Goal: Register for event/course

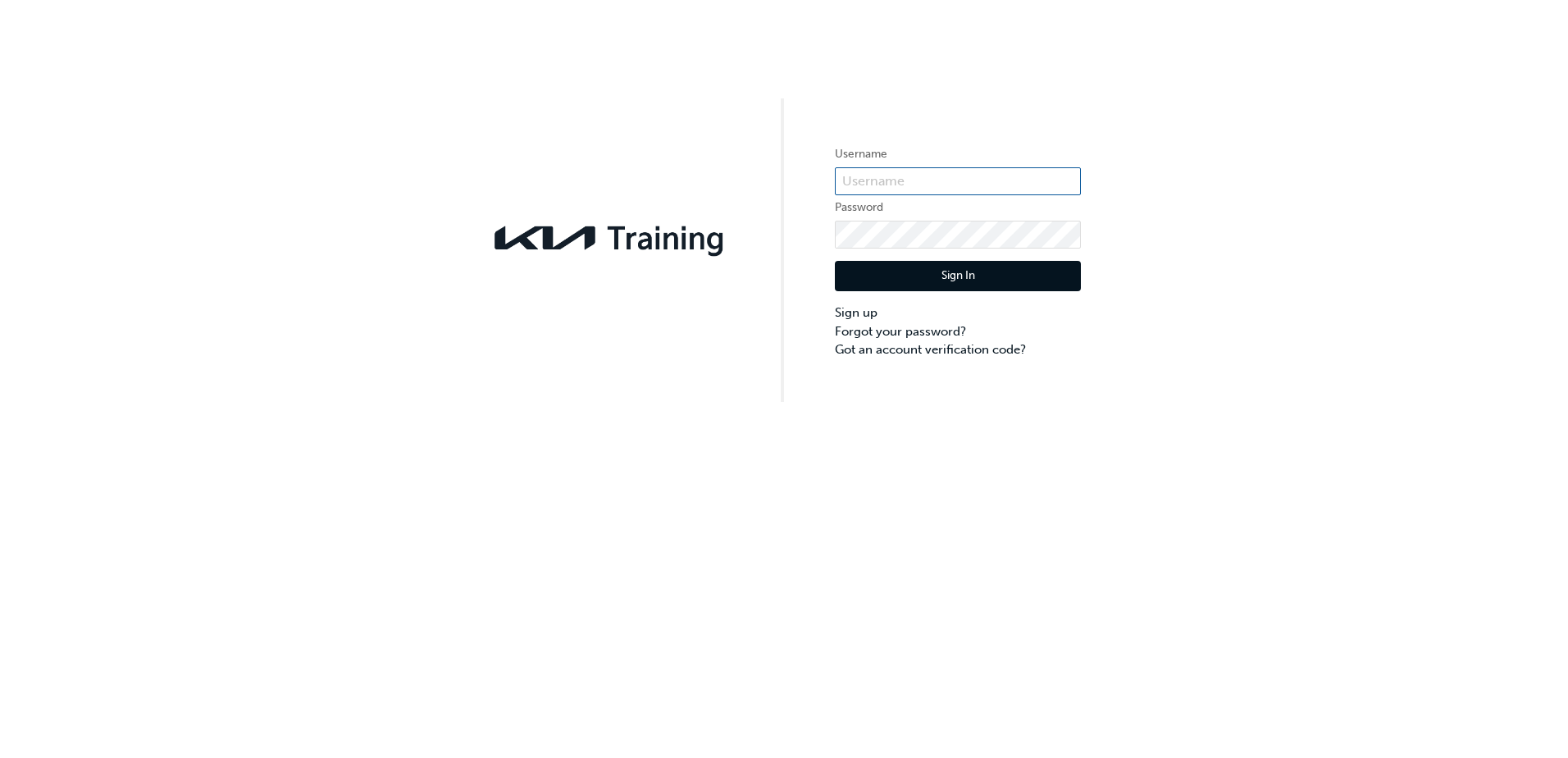
type input "KAUSW563"
click at [973, 265] on button "Sign In" at bounding box center [958, 276] width 246 height 31
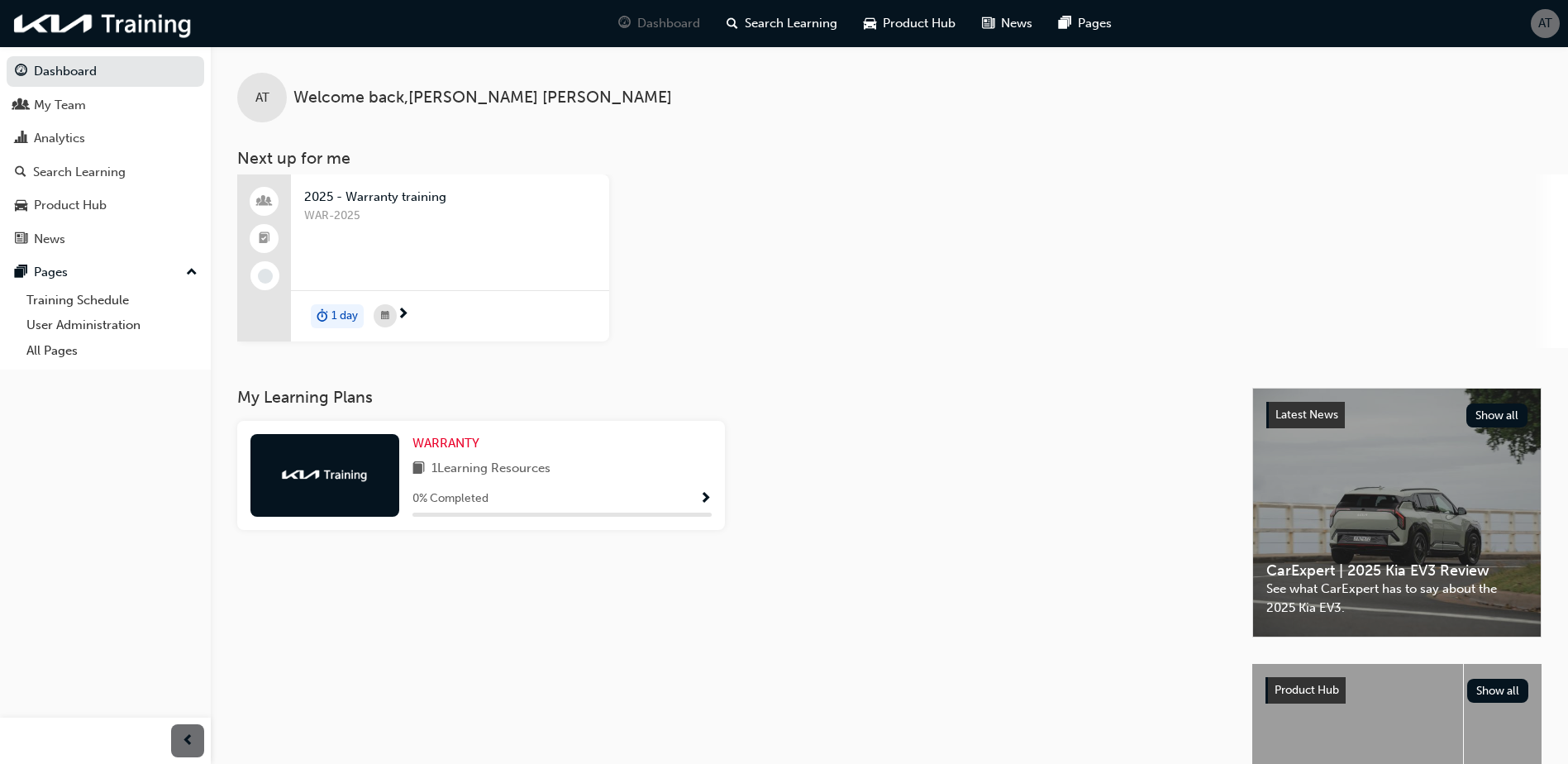
click at [353, 210] on span "WAR-2025" at bounding box center [450, 217] width 292 height 19
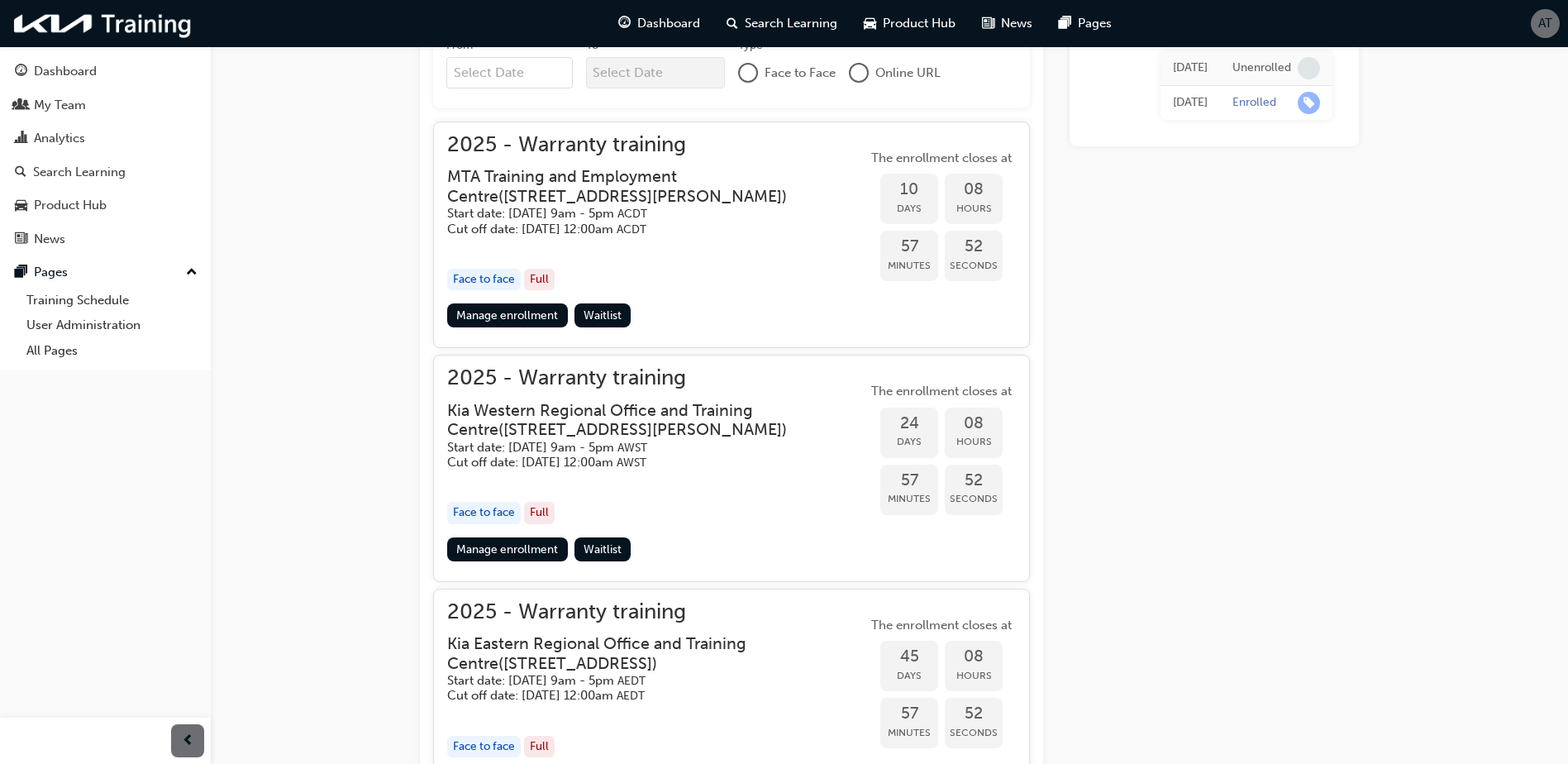
scroll to position [629, 0]
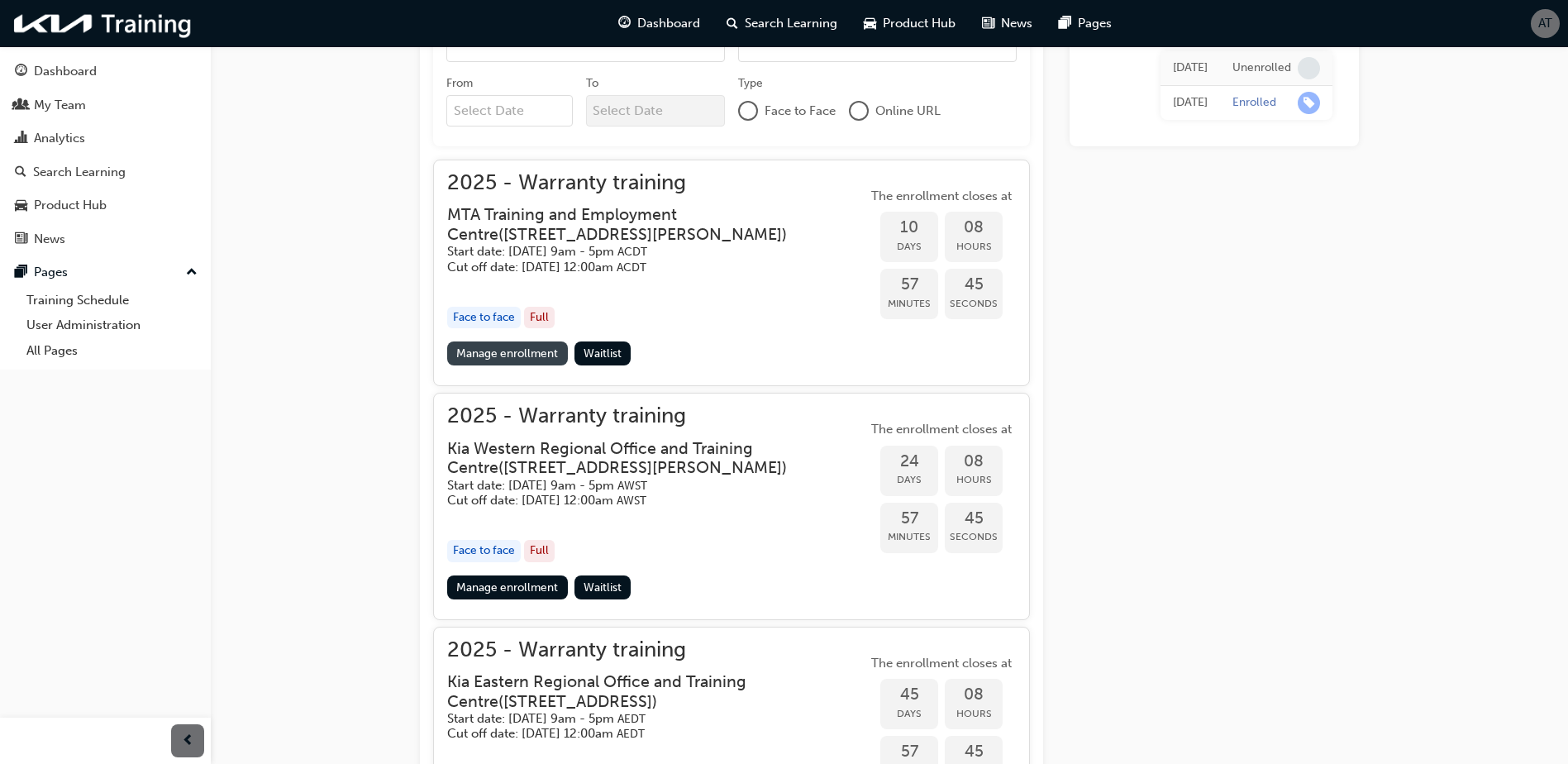
click at [498, 351] on link "Manage enrollment" at bounding box center [508, 353] width 121 height 24
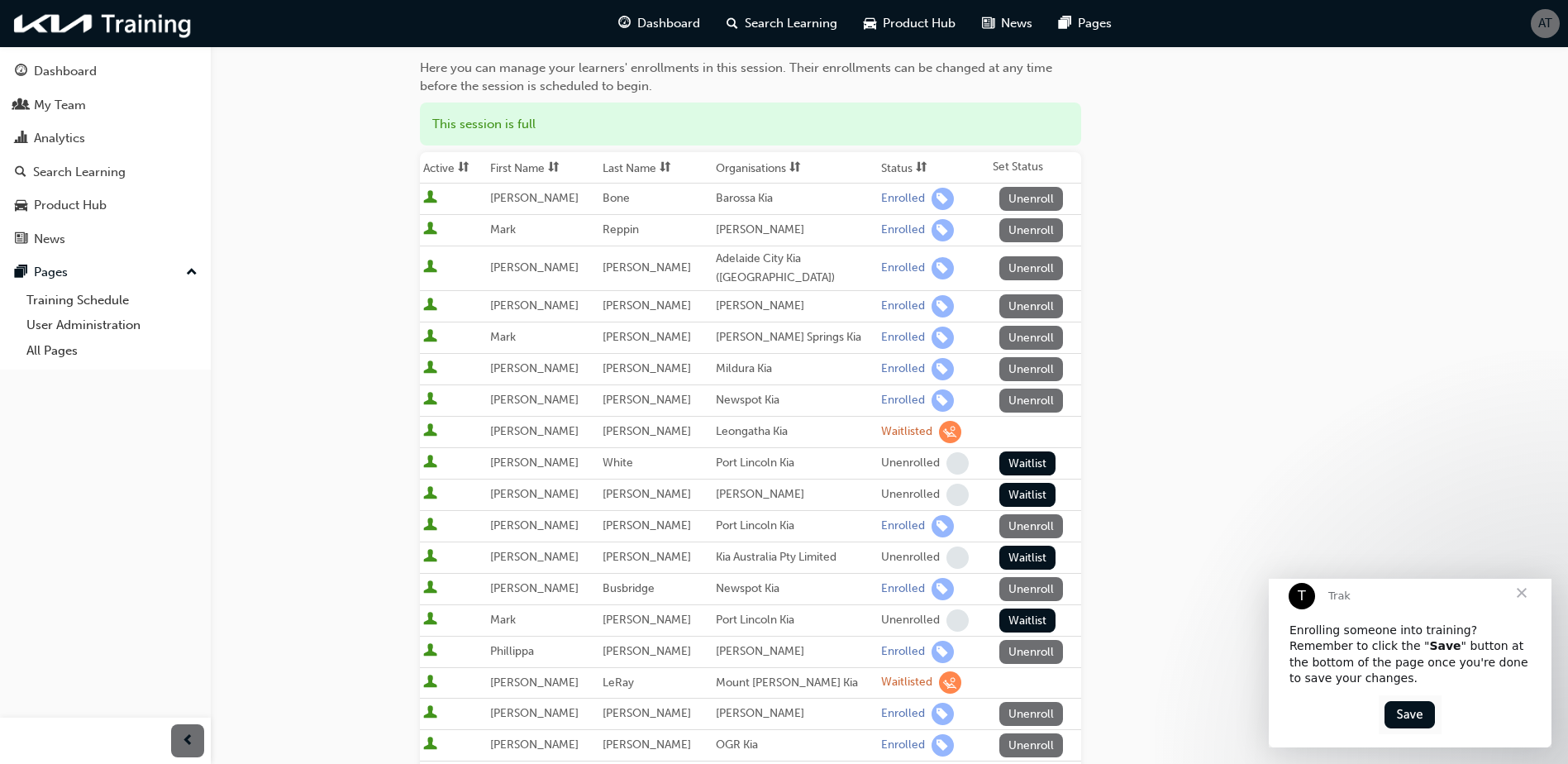
scroll to position [165, 0]
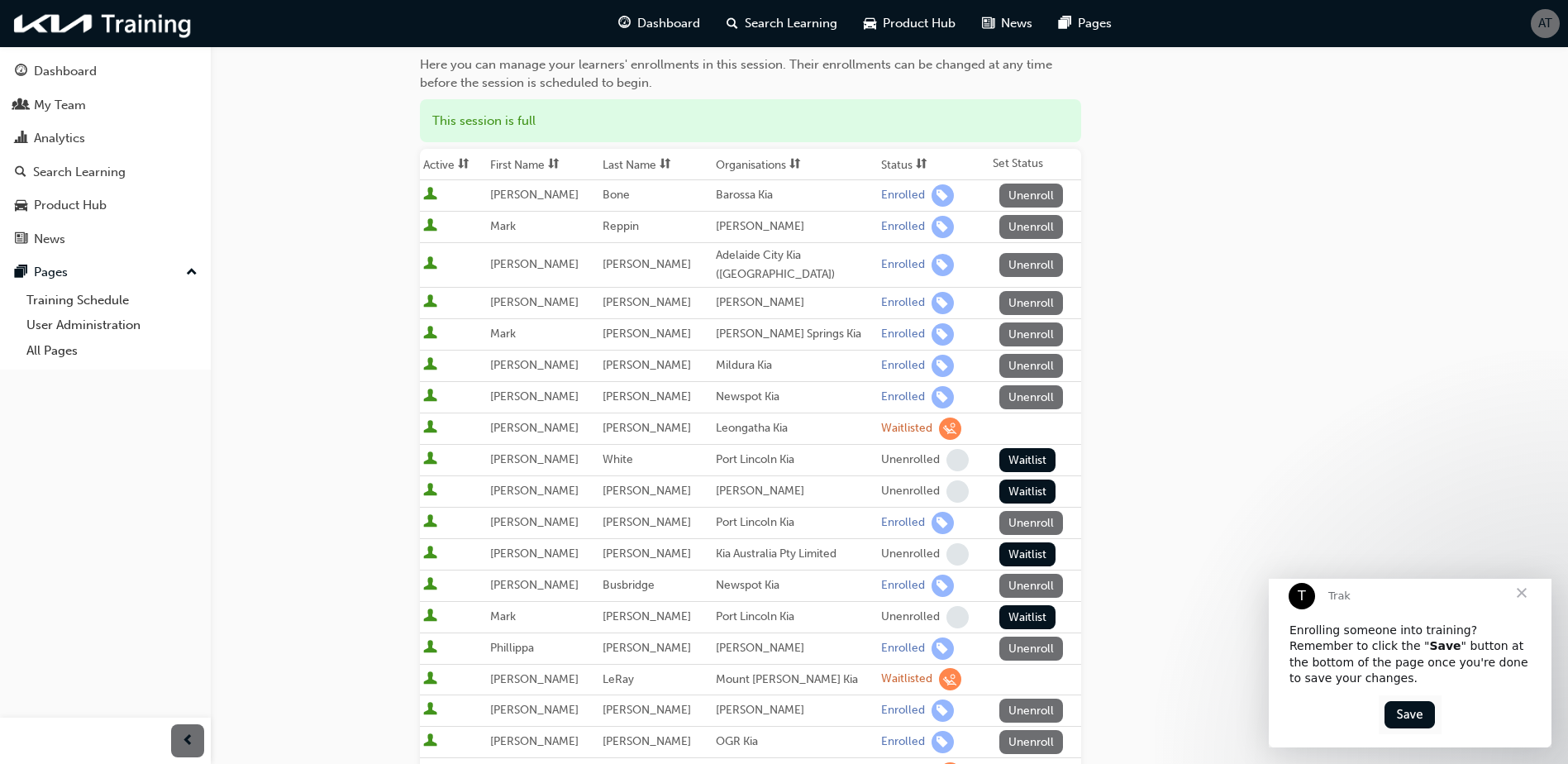
click at [915, 160] on span "sorting-icon" at bounding box center [921, 165] width 11 height 14
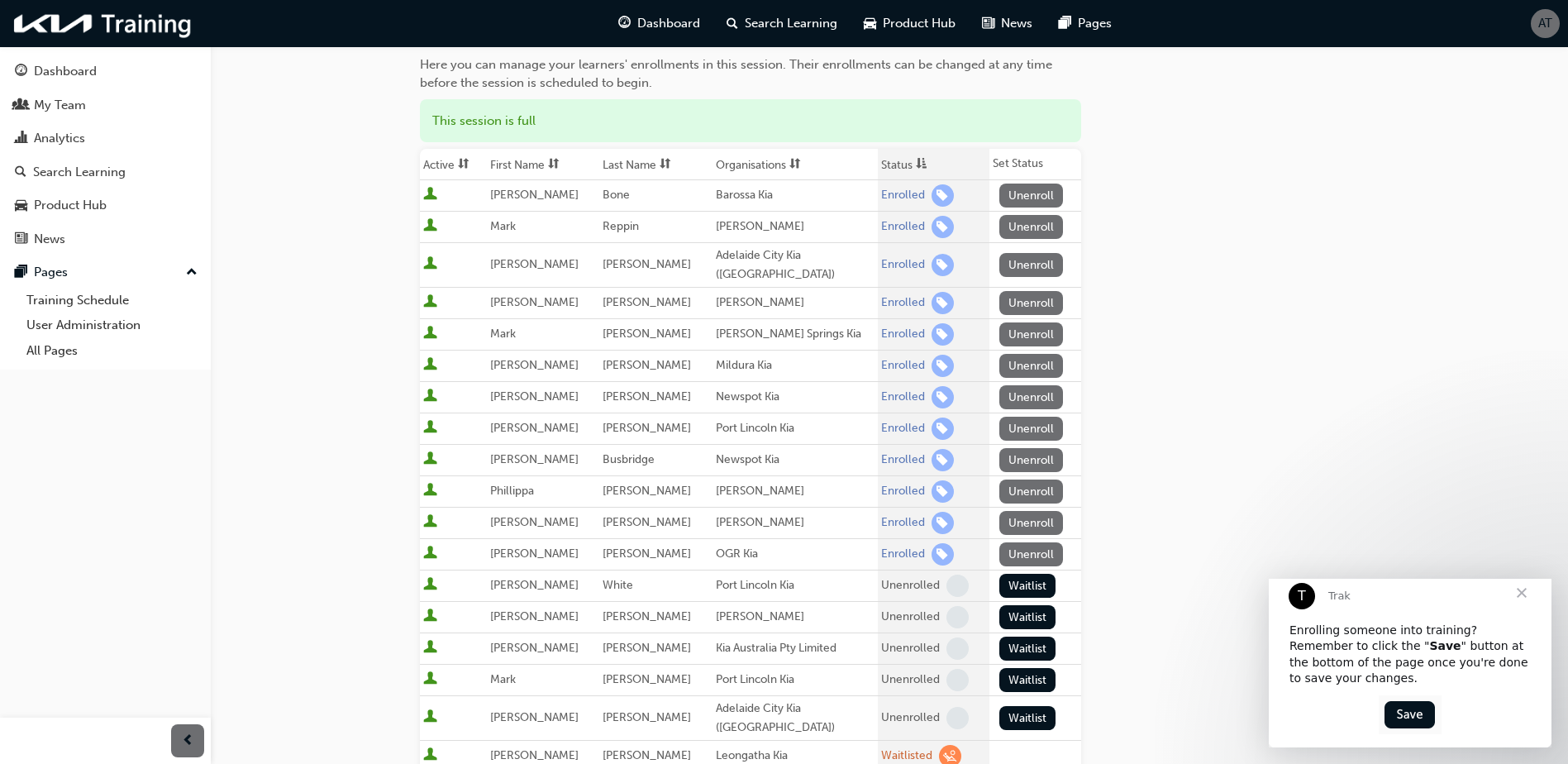
click at [1522, 600] on span "Close" at bounding box center [1522, 592] width 60 height 60
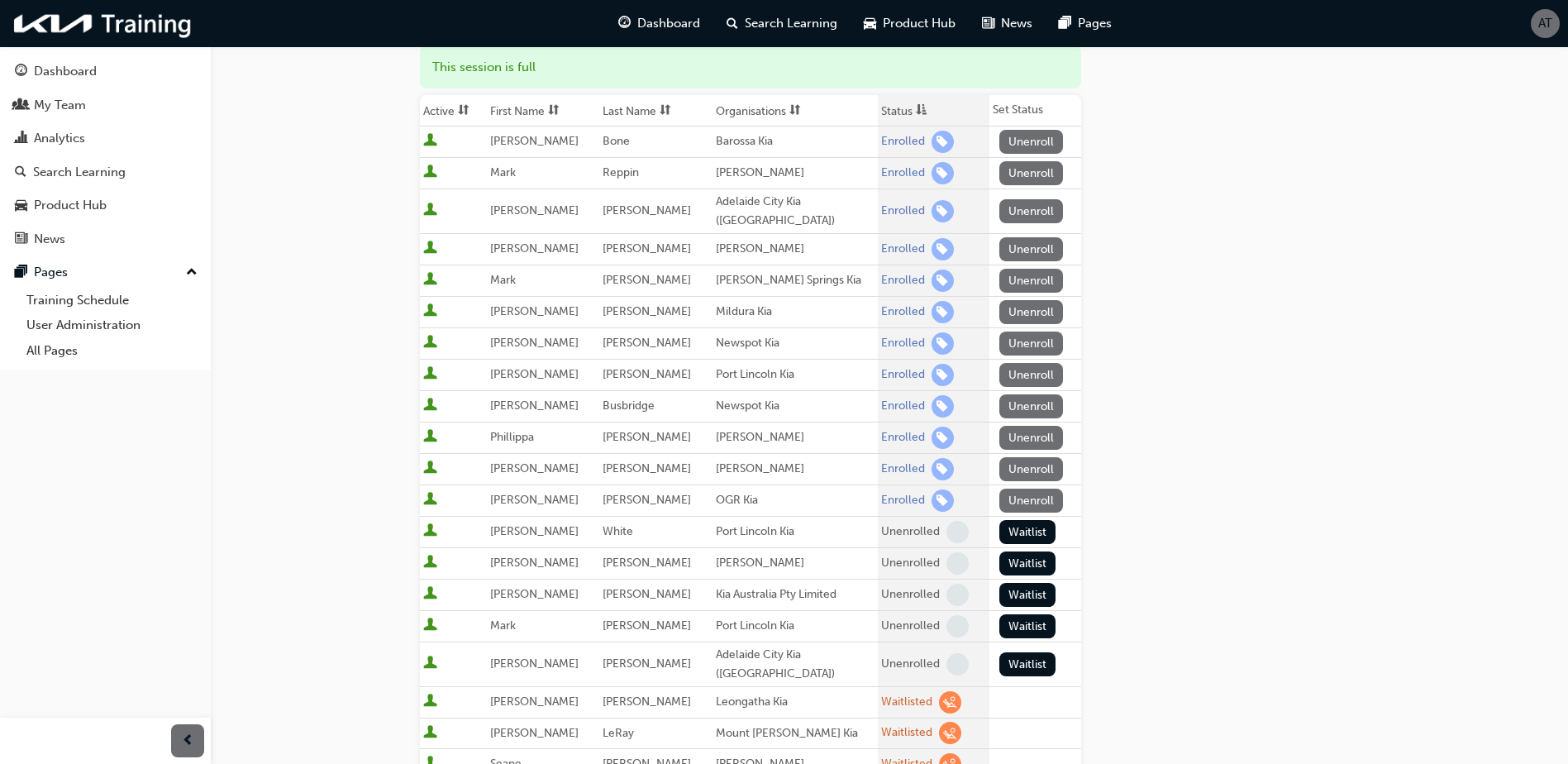
scroll to position [248, 0]
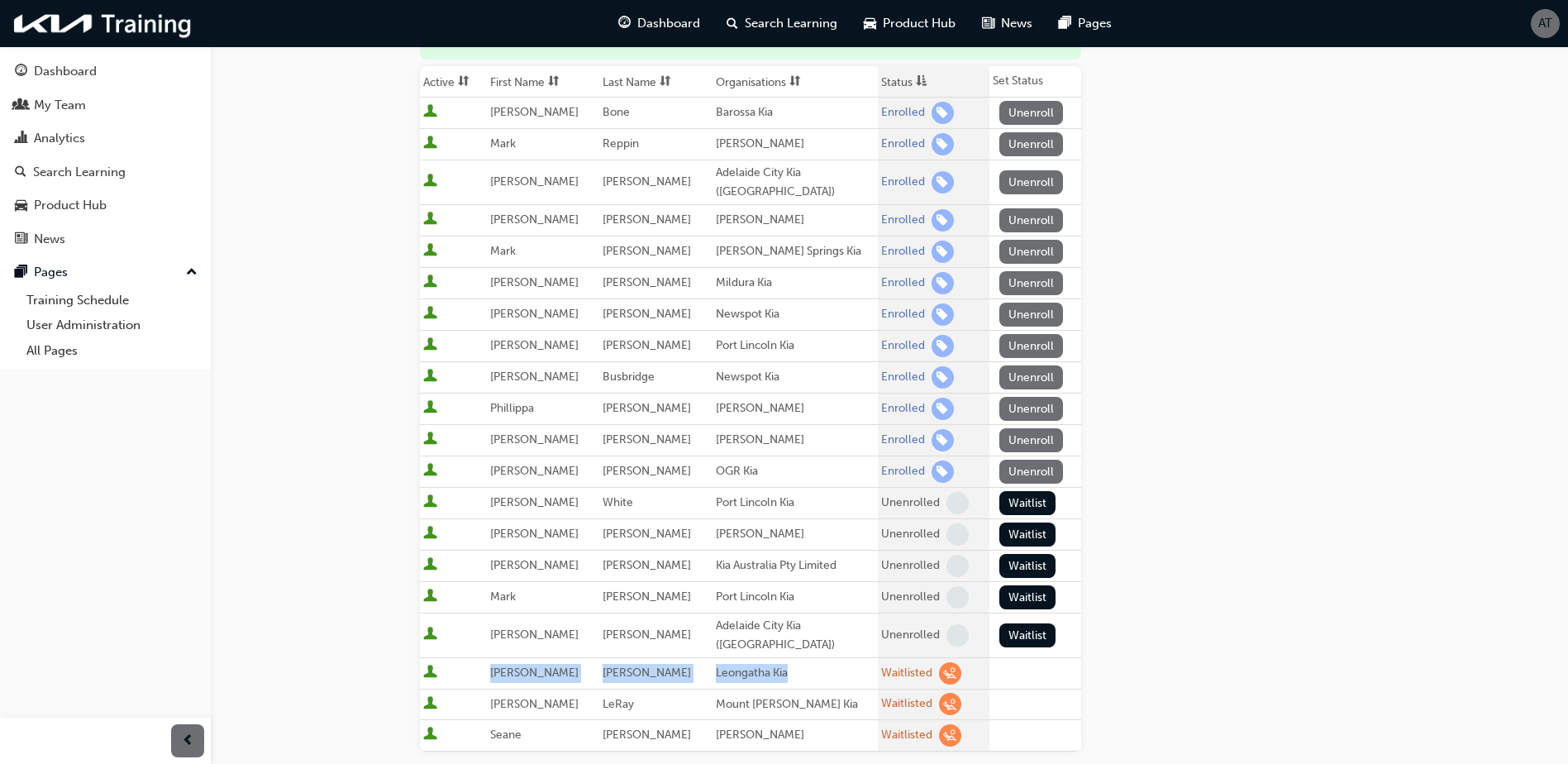
drag, startPoint x: 797, startPoint y: 646, endPoint x: 489, endPoint y: 646, distance: 308.0
click at [489, 658] on tr "[PERSON_NAME] [PERSON_NAME] Waitlisted" at bounding box center [750, 673] width 661 height 31
drag, startPoint x: 797, startPoint y: 649, endPoint x: 784, endPoint y: 651, distance: 13.2
click at [797, 664] on div "Leongatha Kia" at bounding box center [795, 673] width 159 height 19
click at [792, 664] on div "Leongatha Kia" at bounding box center [795, 673] width 159 height 19
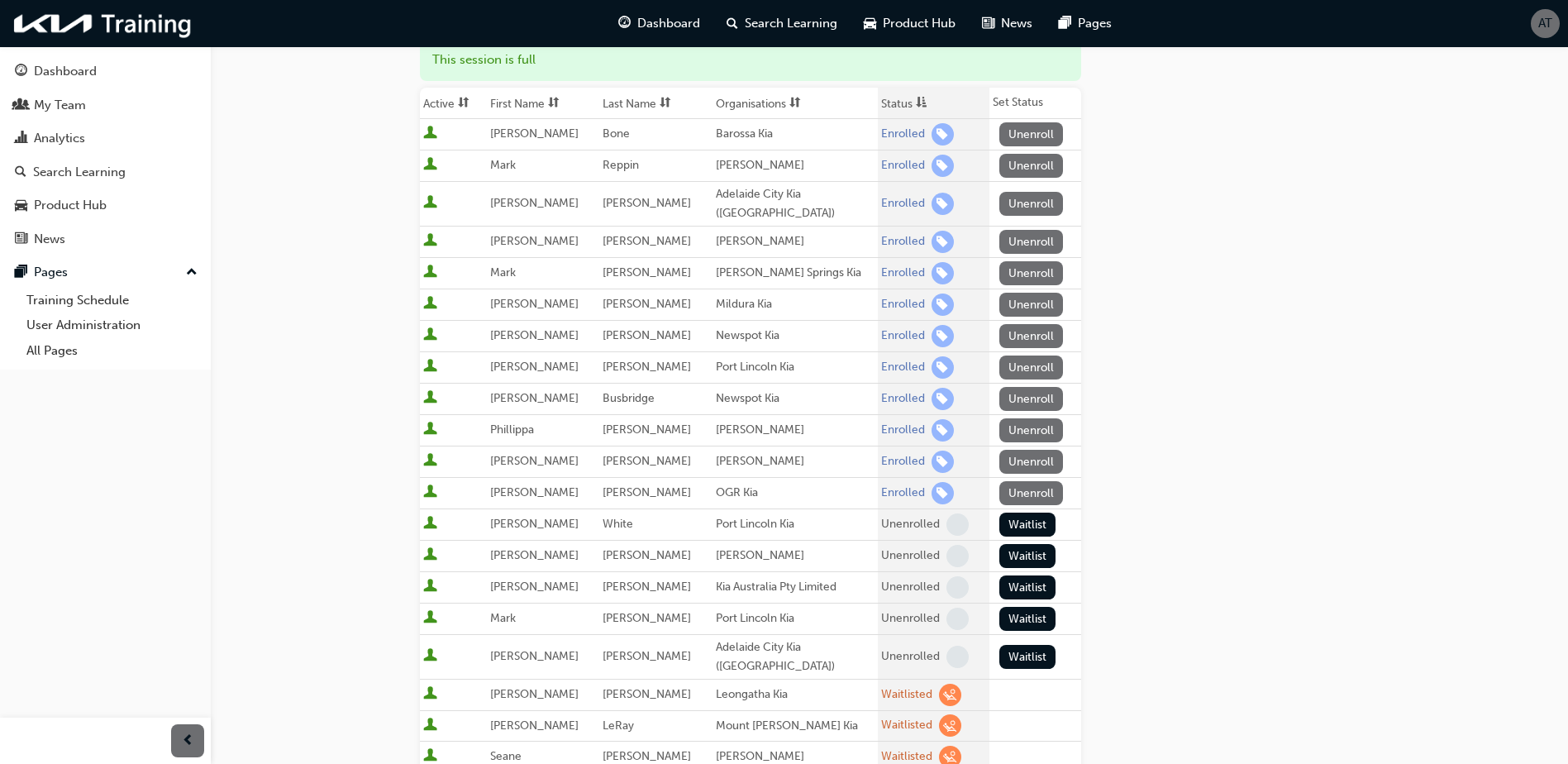
scroll to position [165, 0]
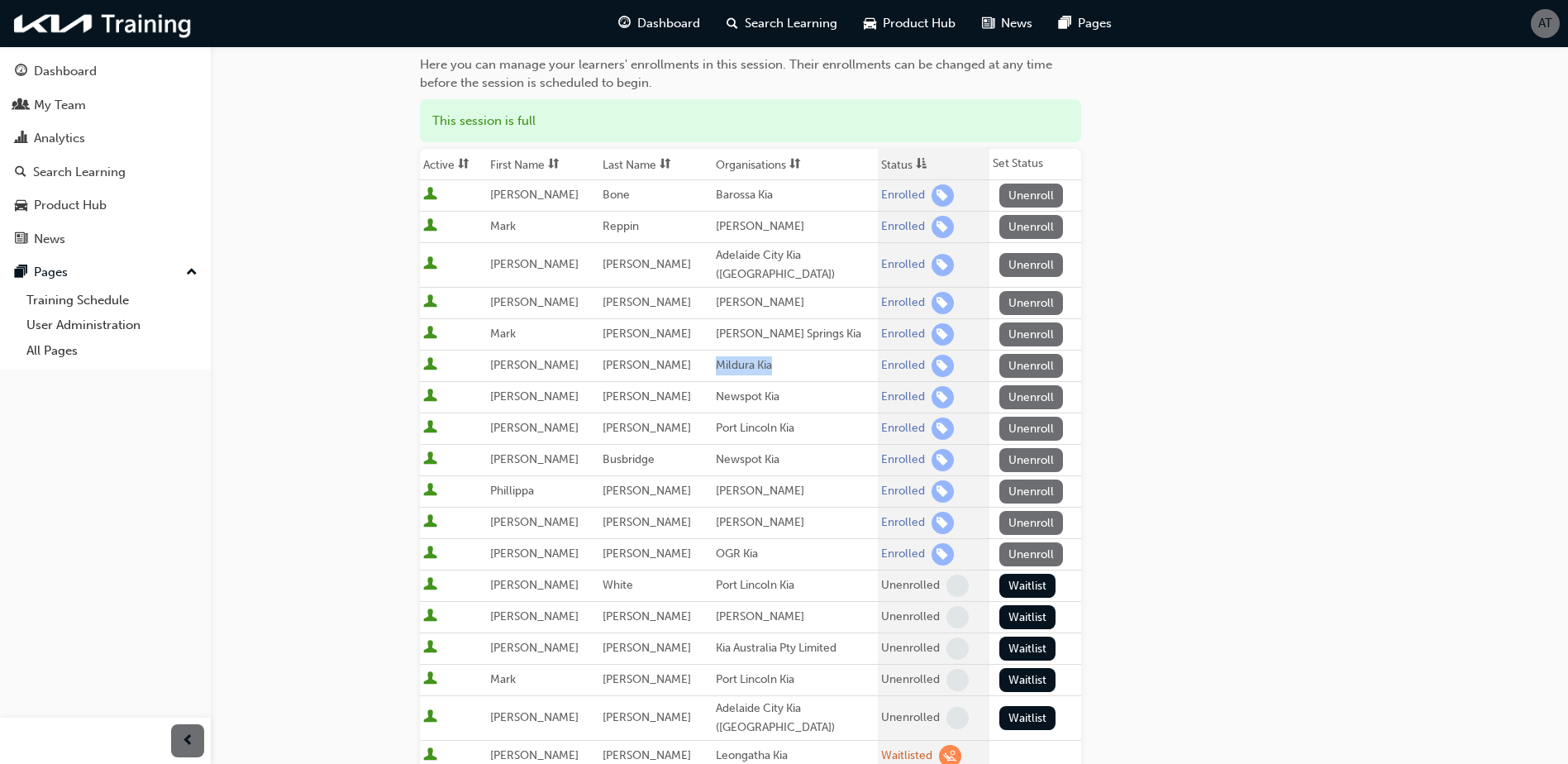
drag, startPoint x: 701, startPoint y: 351, endPoint x: 758, endPoint y: 355, distance: 57.1
click at [758, 355] on td "Mildura Kia" at bounding box center [794, 366] width 166 height 31
drag, startPoint x: 700, startPoint y: 384, endPoint x: 758, endPoint y: 388, distance: 58.1
click at [758, 388] on div "Newspot Kia" at bounding box center [795, 397] width 159 height 19
drag, startPoint x: 758, startPoint y: 388, endPoint x: 748, endPoint y: 411, distance: 25.1
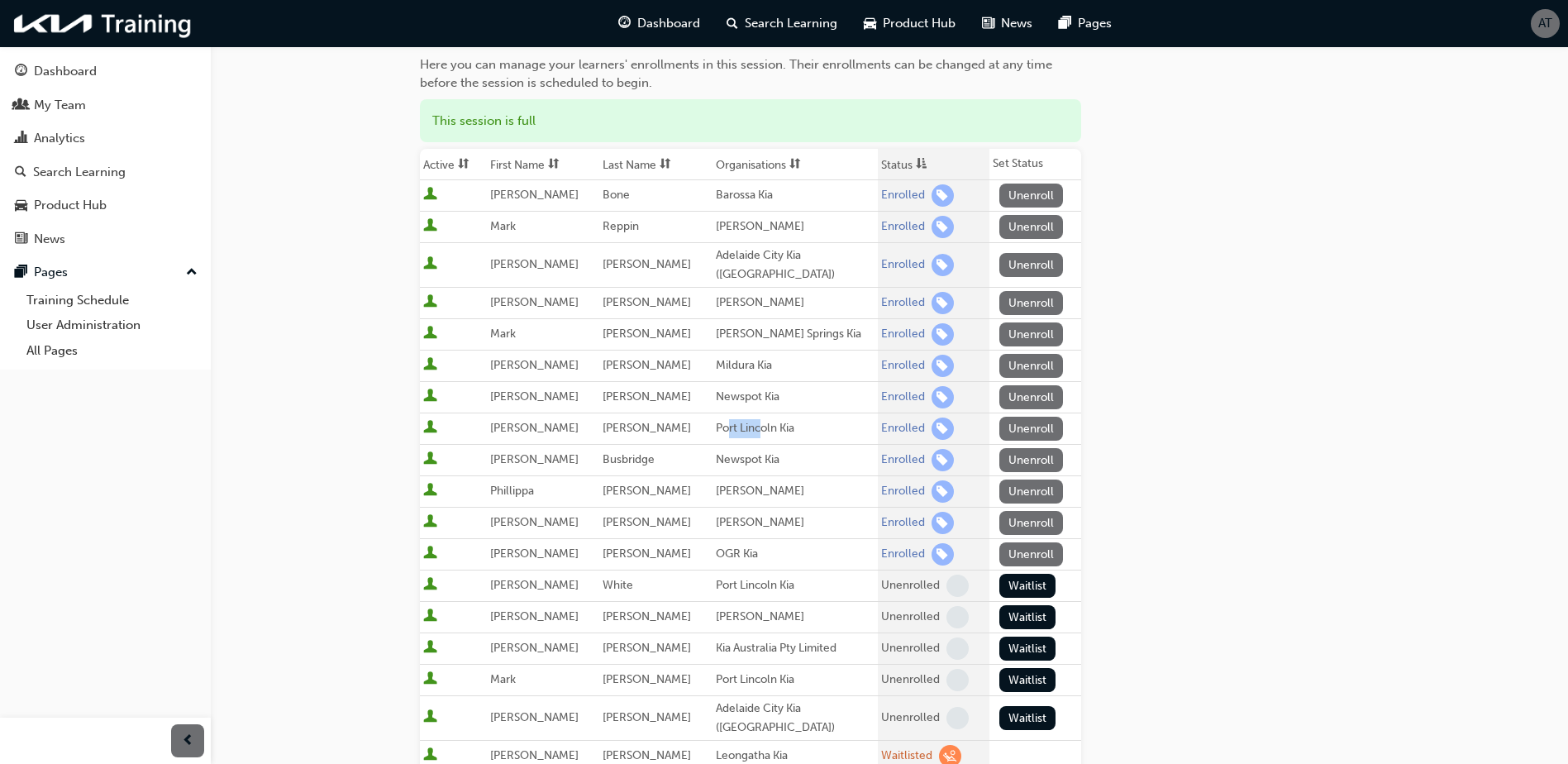
click at [748, 419] on div "Port Lincoln Kia" at bounding box center [795, 428] width 159 height 19
drag, startPoint x: 748, startPoint y: 411, endPoint x: 722, endPoint y: 443, distance: 41.2
click at [722, 450] on div "Newspot Kia" at bounding box center [795, 460] width 159 height 19
drag, startPoint x: 765, startPoint y: 443, endPoint x: 704, endPoint y: 449, distance: 61.3
click at [716, 450] on div "Newspot Kia" at bounding box center [795, 460] width 159 height 19
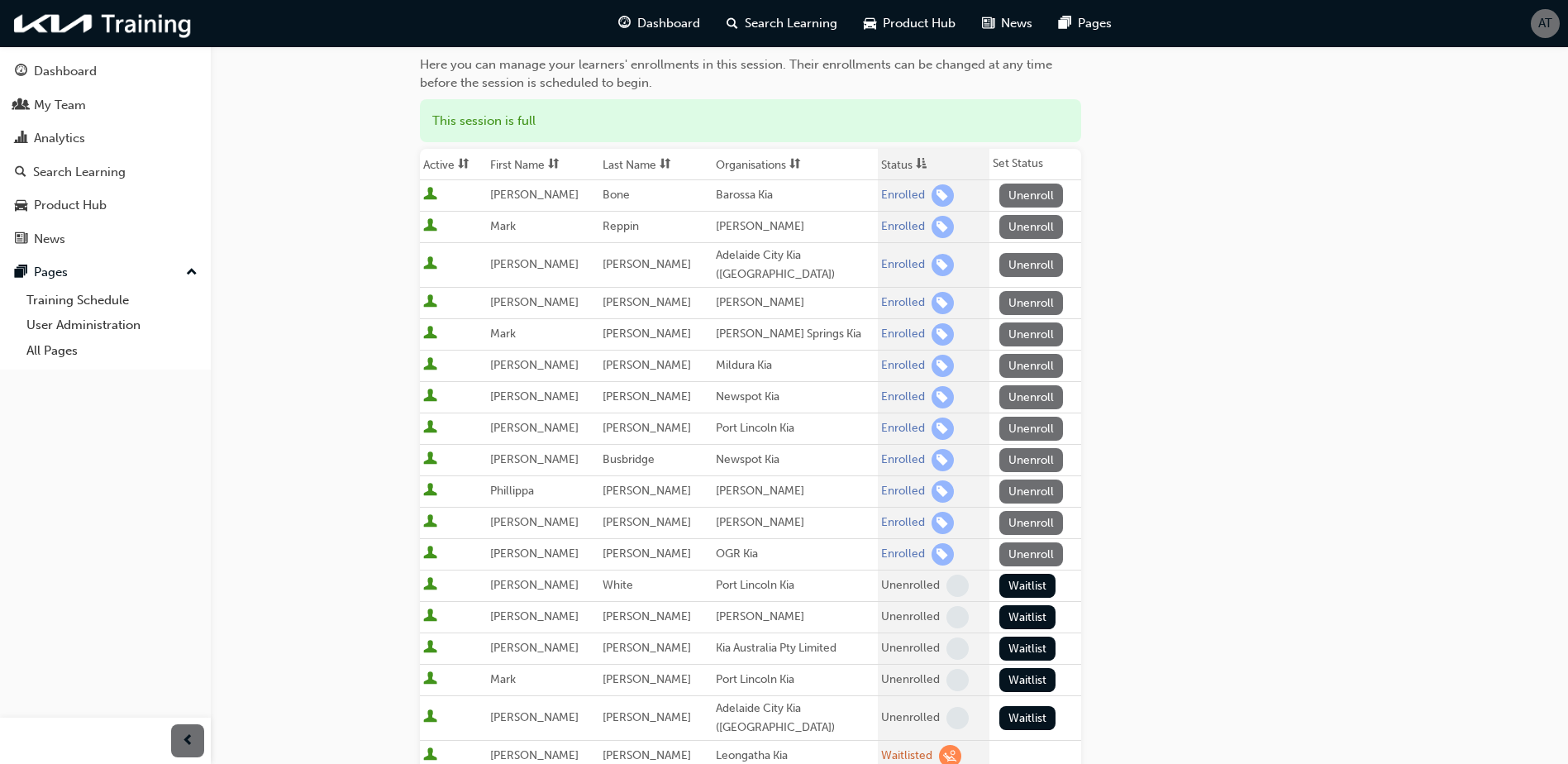
drag, startPoint x: 704, startPoint y: 449, endPoint x: 691, endPoint y: 379, distance: 71.2
click at [691, 382] on td "[PERSON_NAME]" at bounding box center [655, 397] width 113 height 31
drag, startPoint x: 597, startPoint y: 381, endPoint x: 818, endPoint y: 383, distance: 221.0
click at [818, 383] on tr "[PERSON_NAME] Newspot Kia Enrolled Unenroll" at bounding box center [750, 397] width 661 height 31
click at [818, 388] on div "Newspot Kia" at bounding box center [795, 397] width 159 height 19
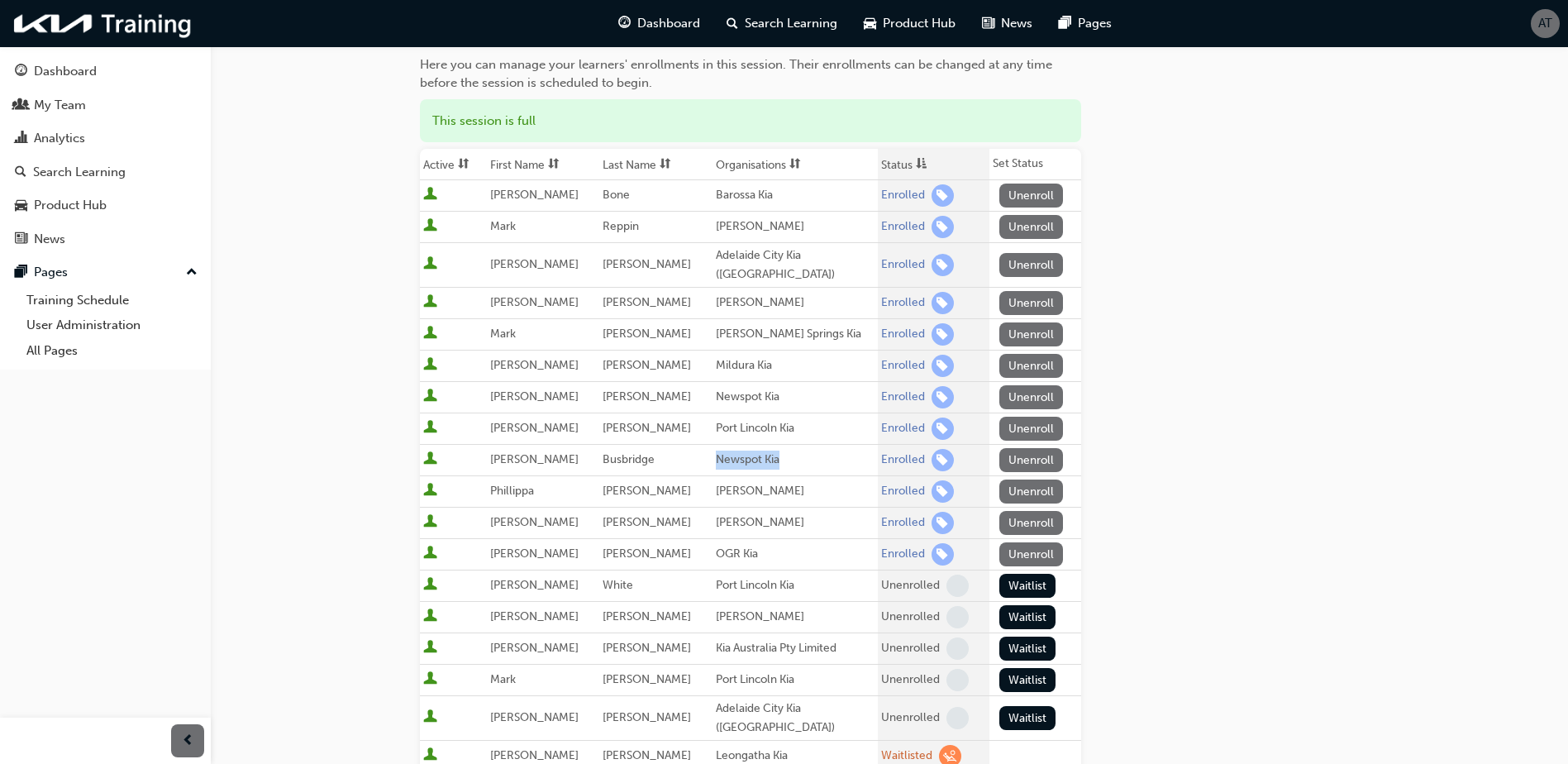
drag, startPoint x: 786, startPoint y: 448, endPoint x: 689, endPoint y: 449, distance: 97.0
click at [689, 449] on tr "[PERSON_NAME] Busbridge Newspot Kia Enrolled Unenroll" at bounding box center [750, 460] width 661 height 31
drag, startPoint x: 689, startPoint y: 449, endPoint x: 664, endPoint y: 447, distance: 25.1
click at [664, 447] on td "Busbridge" at bounding box center [655, 460] width 113 height 31
drag, startPoint x: 660, startPoint y: 441, endPoint x: 588, endPoint y: 444, distance: 72.1
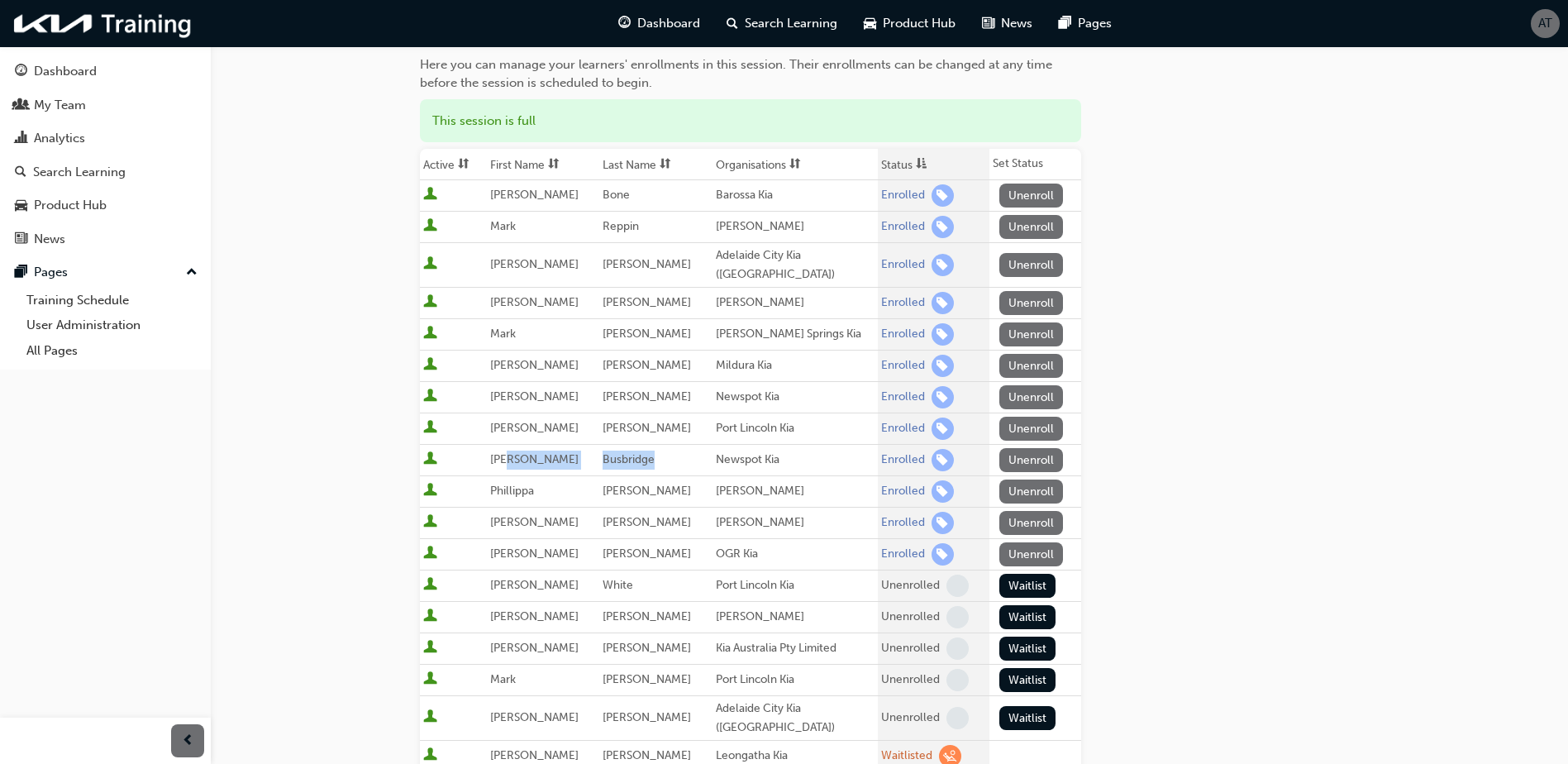
click at [588, 444] on tr "[PERSON_NAME] Busbridge Newspot Kia Enrolled Unenroll" at bounding box center [750, 460] width 661 height 31
drag, startPoint x: 588, startPoint y: 444, endPoint x: 646, endPoint y: 441, distance: 58.1
click at [646, 452] on span "Busbridge" at bounding box center [628, 459] width 52 height 14
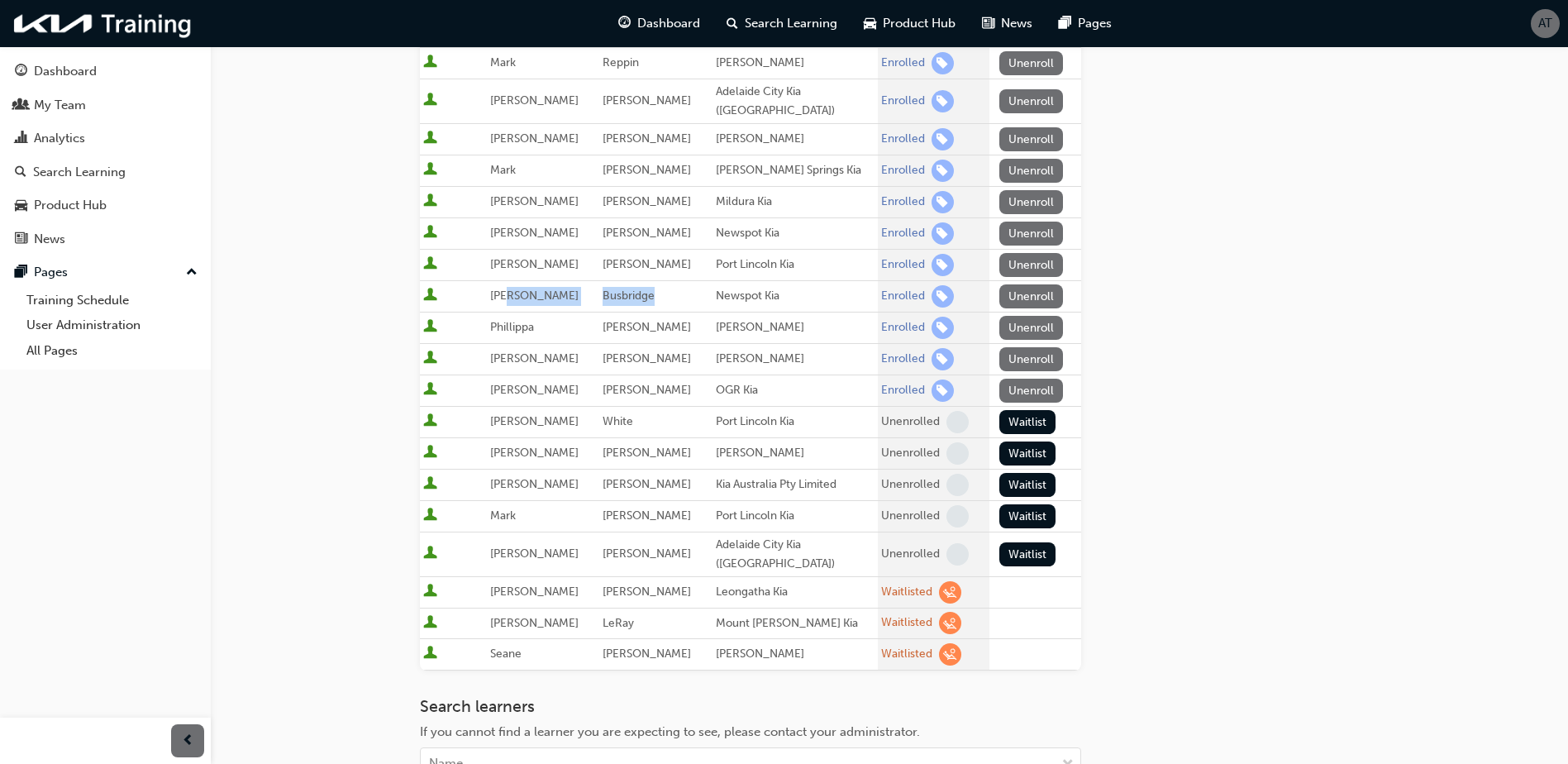
scroll to position [331, 0]
click at [721, 317] on div "[PERSON_NAME]" at bounding box center [795, 326] width 159 height 19
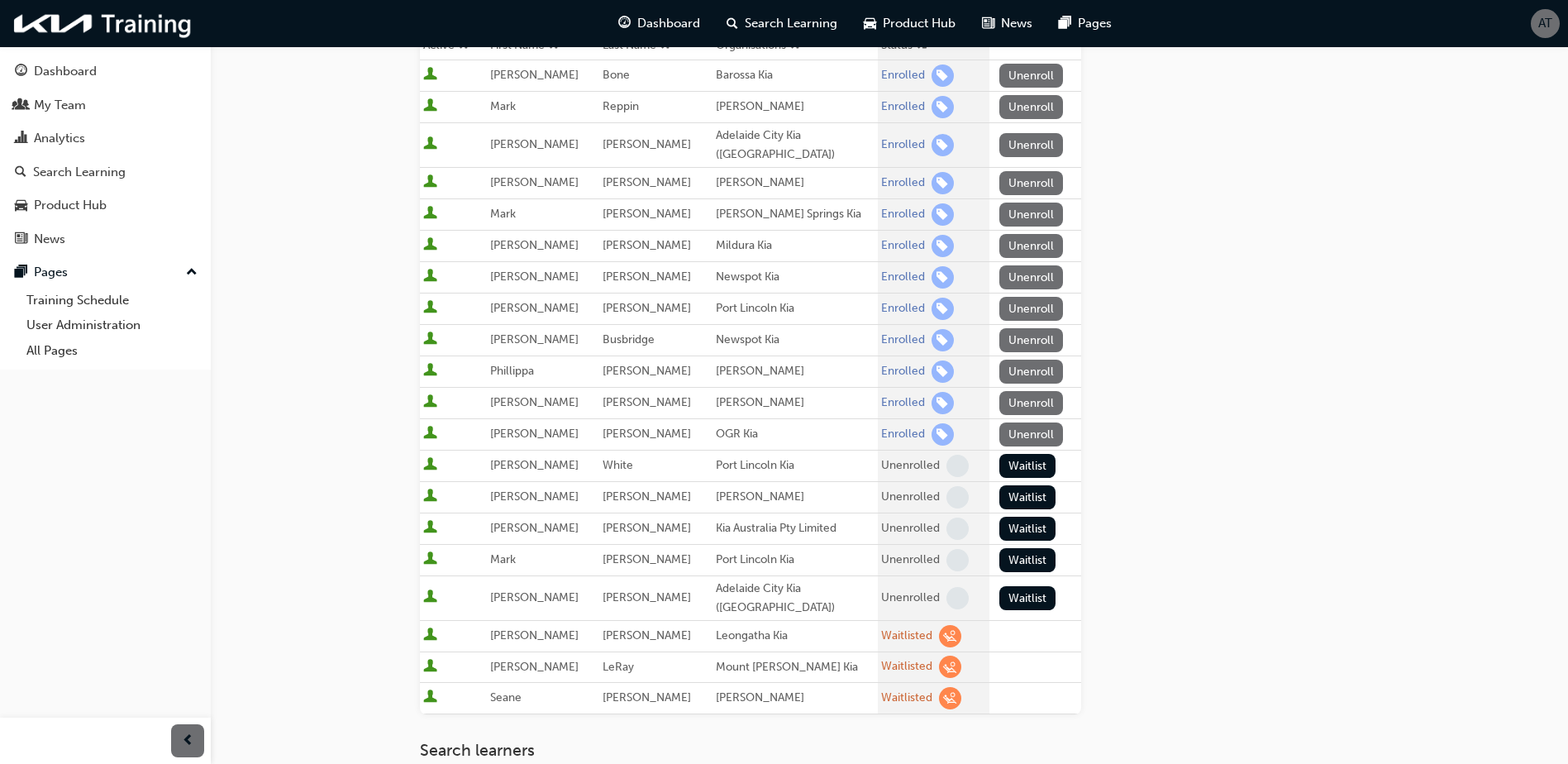
scroll to position [248, 0]
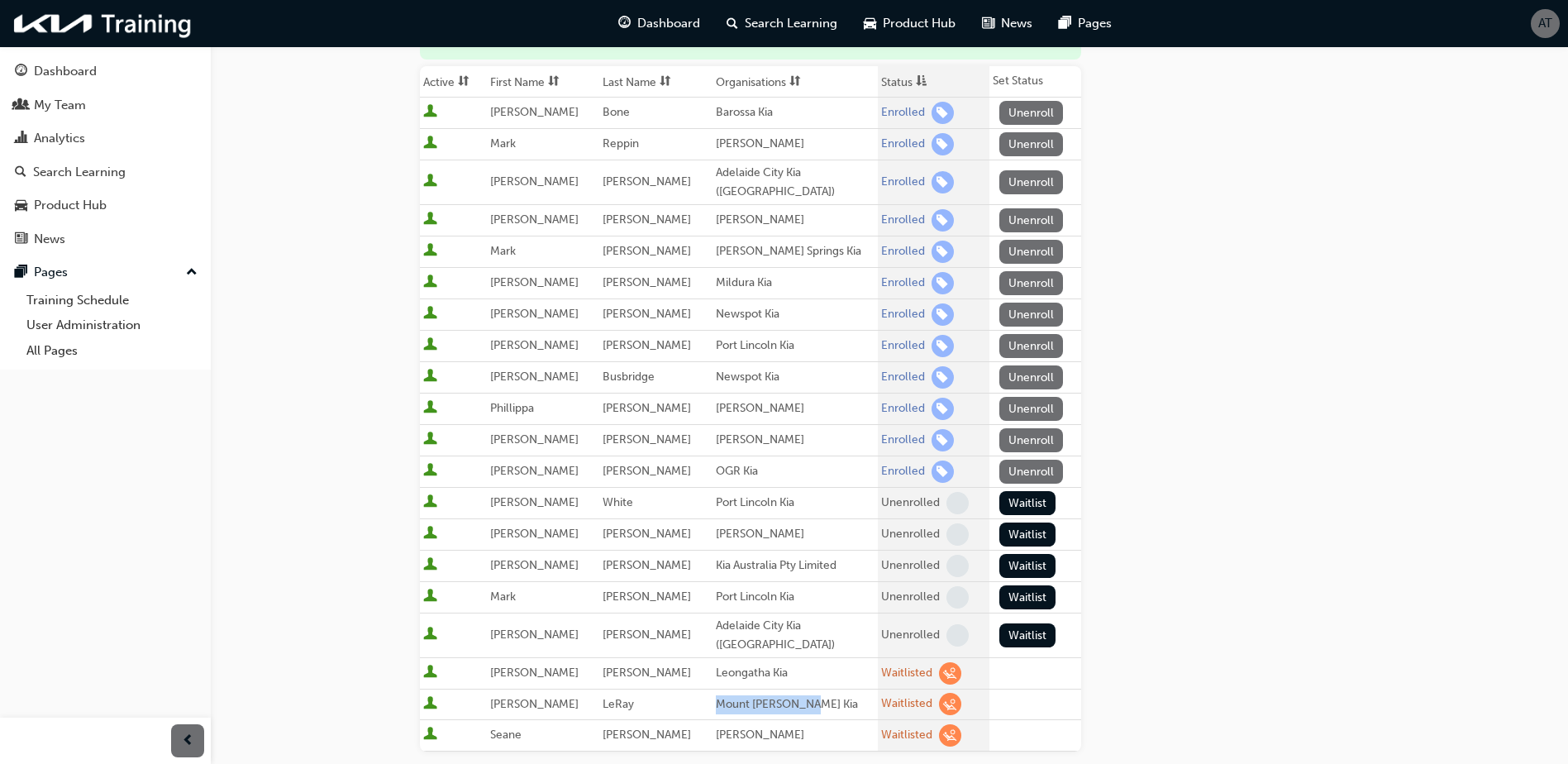
drag, startPoint x: 701, startPoint y: 679, endPoint x: 797, endPoint y: 679, distance: 96.0
click at [797, 695] on div "Mount [PERSON_NAME] Kia" at bounding box center [795, 704] width 159 height 19
drag, startPoint x: 797, startPoint y: 679, endPoint x: 776, endPoint y: 649, distance: 36.6
click at [776, 658] on tr "[PERSON_NAME] [PERSON_NAME] Waitlisted" at bounding box center [750, 673] width 661 height 31
drag, startPoint x: 701, startPoint y: 460, endPoint x: 751, endPoint y: 461, distance: 50.0
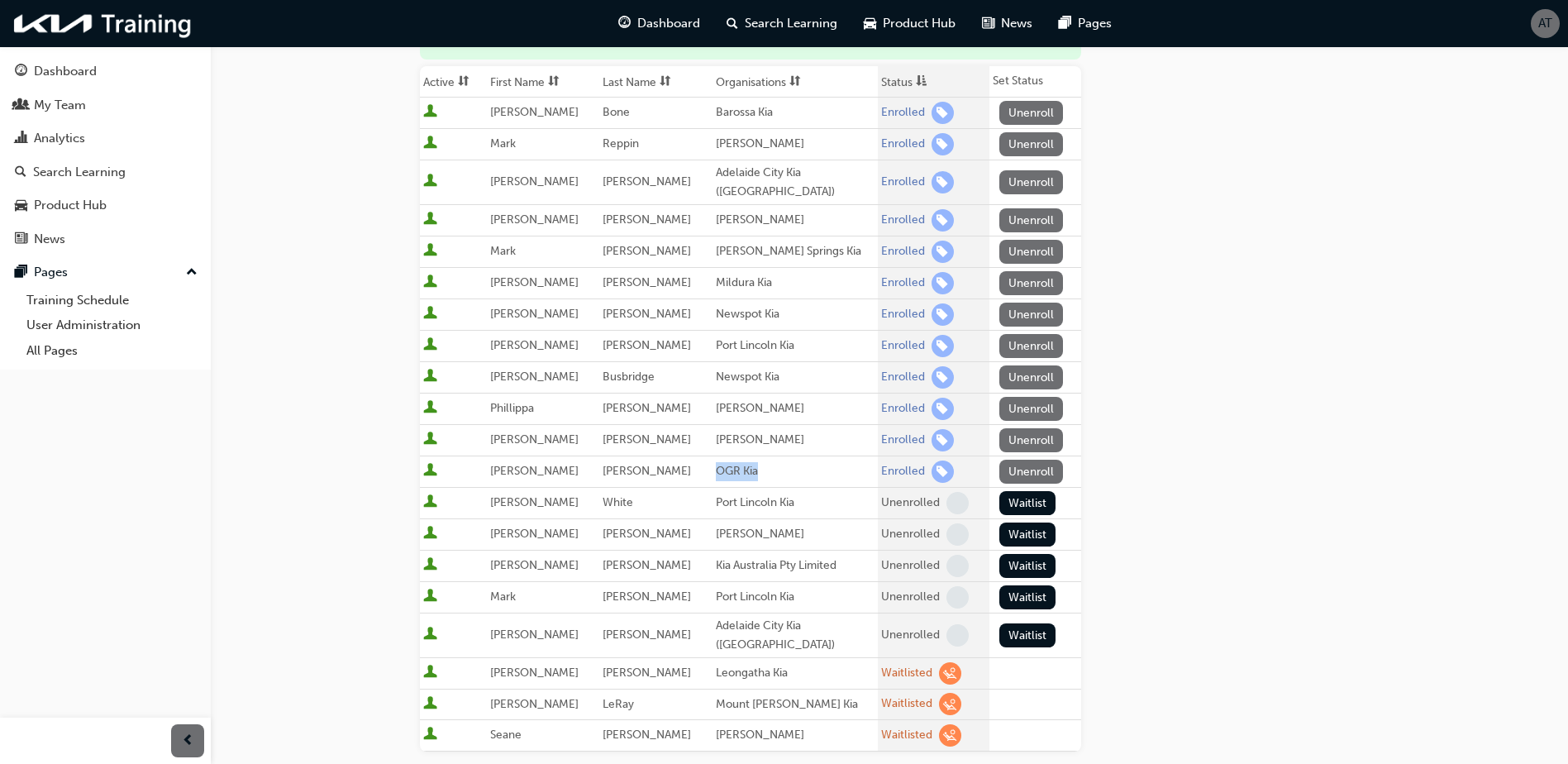
click at [751, 462] on div "OGR Kia" at bounding box center [795, 472] width 159 height 19
click at [1172, 370] on div "Go to session detail page Manage enrollment for 2025 - Warranty training Start …" at bounding box center [889, 410] width 939 height 1224
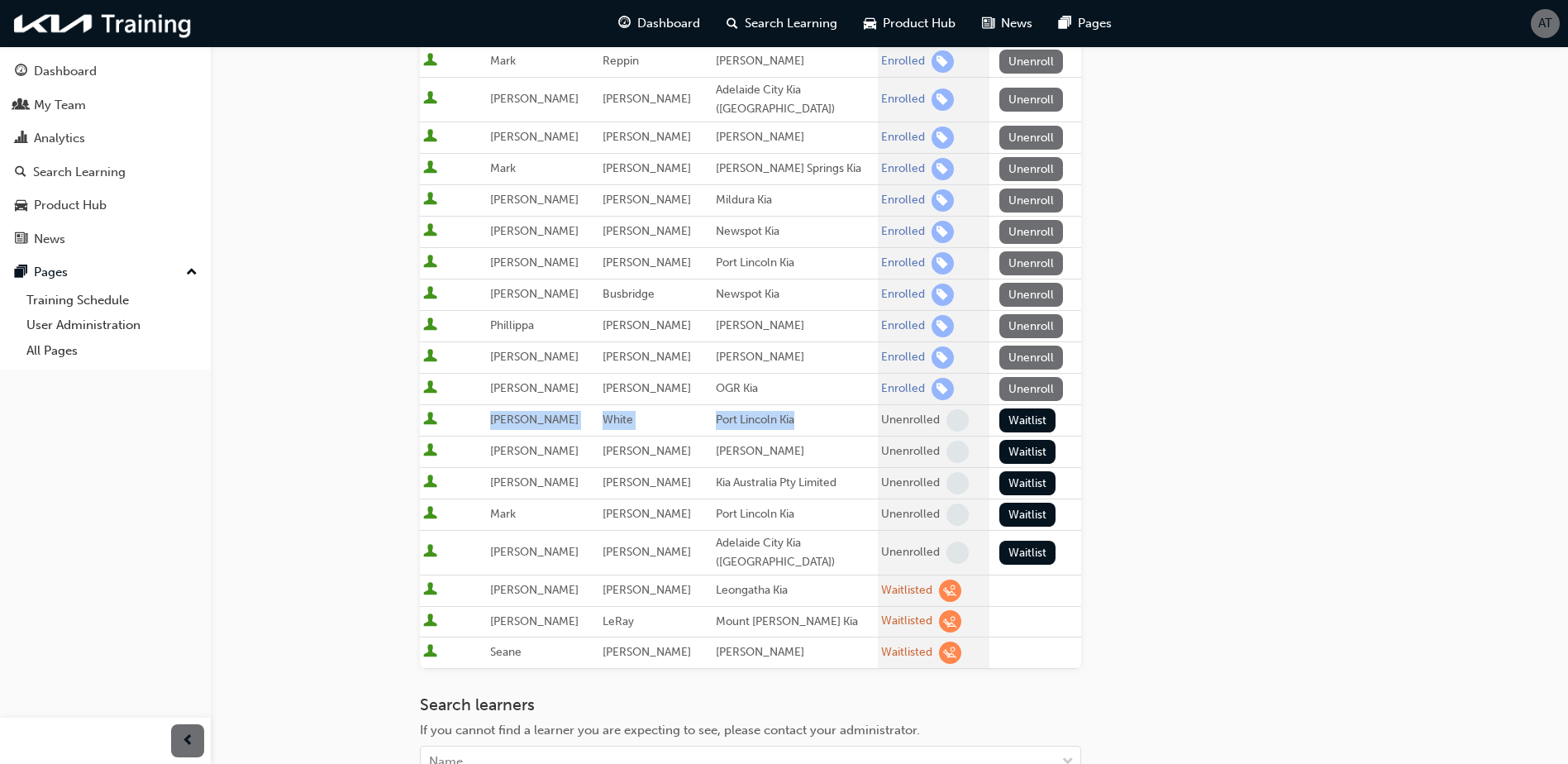
drag, startPoint x: 473, startPoint y: 407, endPoint x: 817, endPoint y: 410, distance: 344.0
click at [817, 410] on tr "[PERSON_NAME] Port Lincoln Kia Unenrolled Waitlist" at bounding box center [750, 420] width 661 height 31
click at [584, 408] on td "[PERSON_NAME]" at bounding box center [543, 420] width 113 height 31
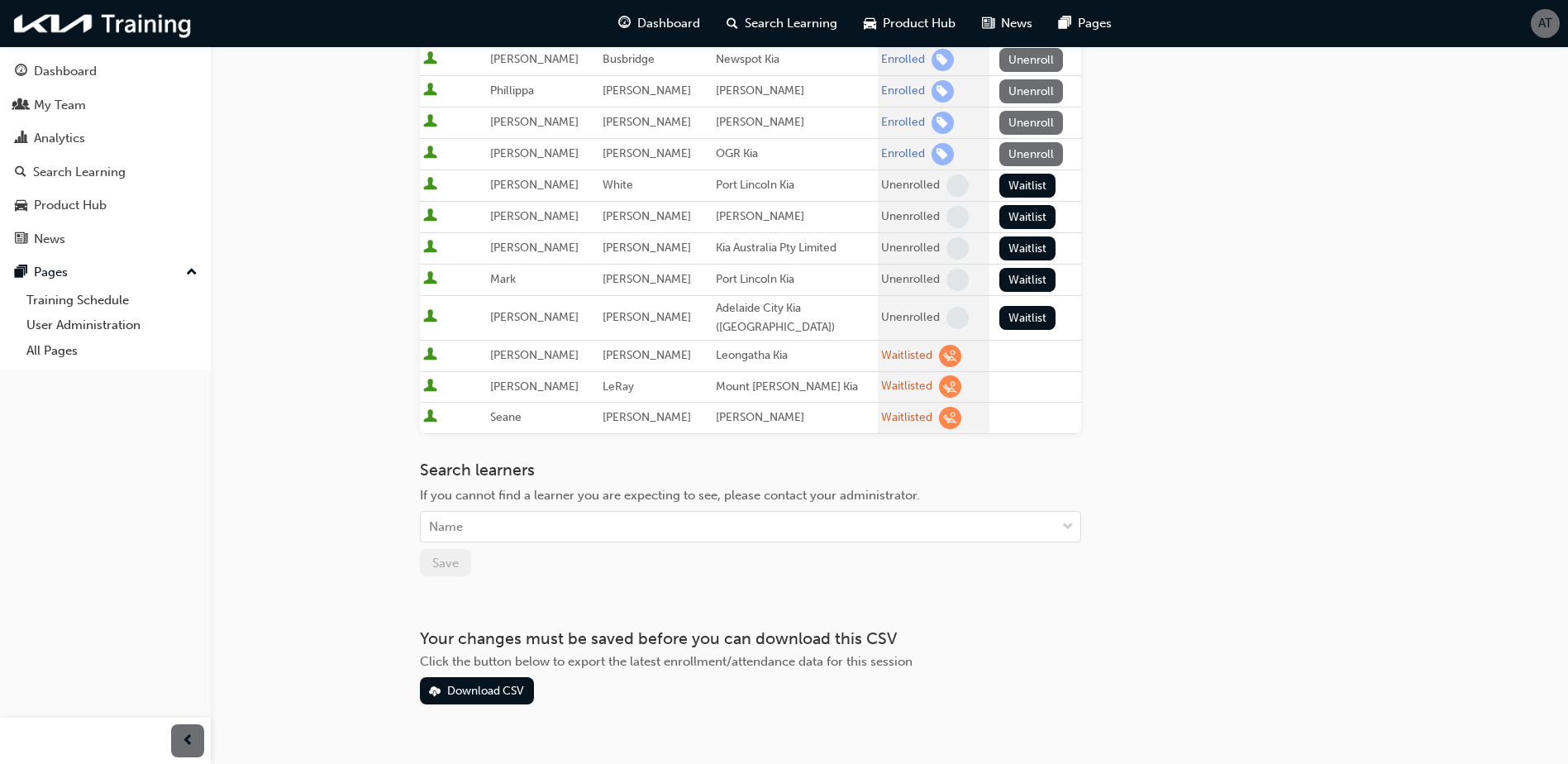
scroll to position [574, 0]
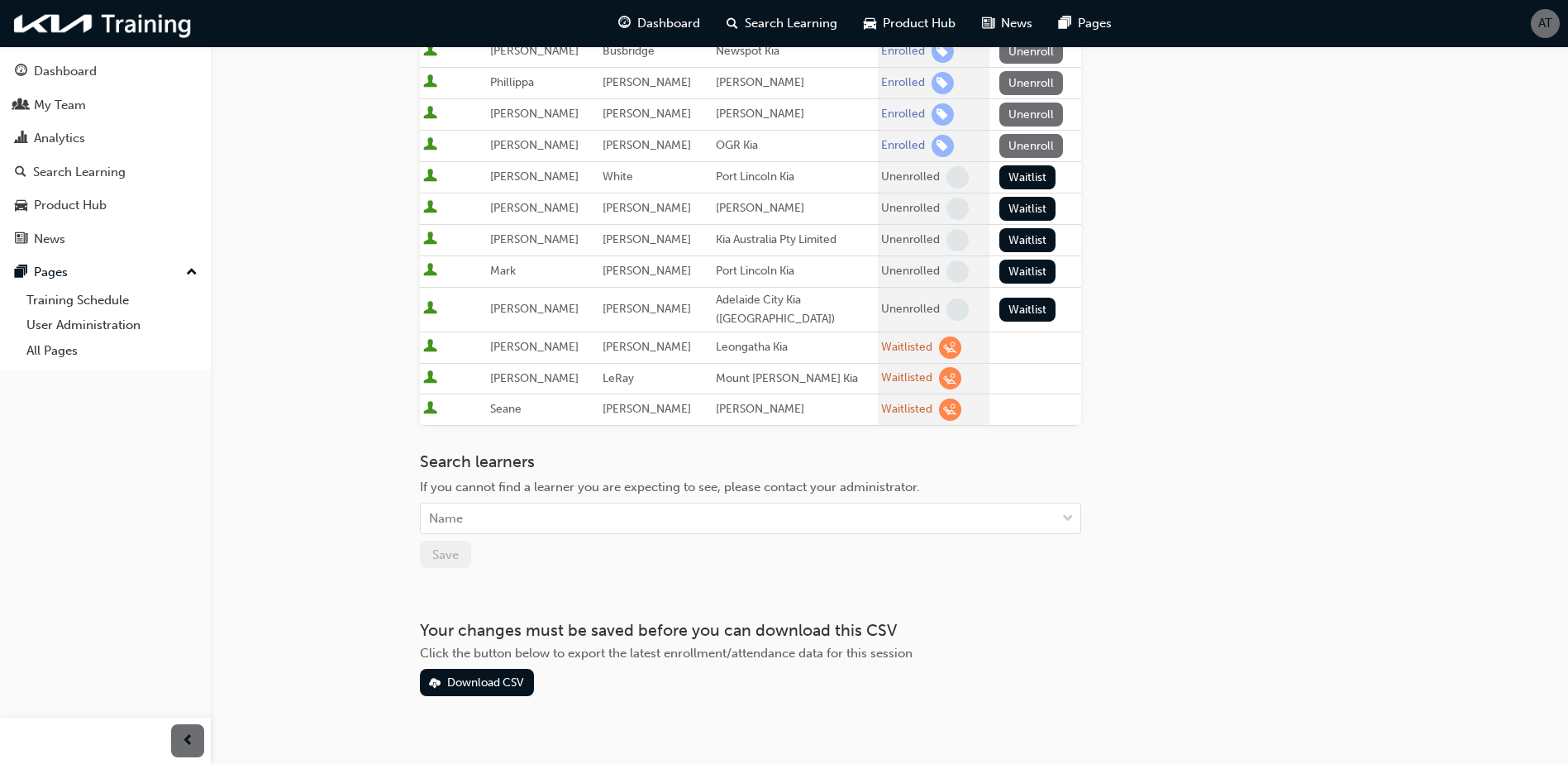
drag, startPoint x: 832, startPoint y: 425, endPoint x: 782, endPoint y: 431, distance: 50.4
click at [832, 452] on h3 "Search learners" at bounding box center [750, 461] width 661 height 19
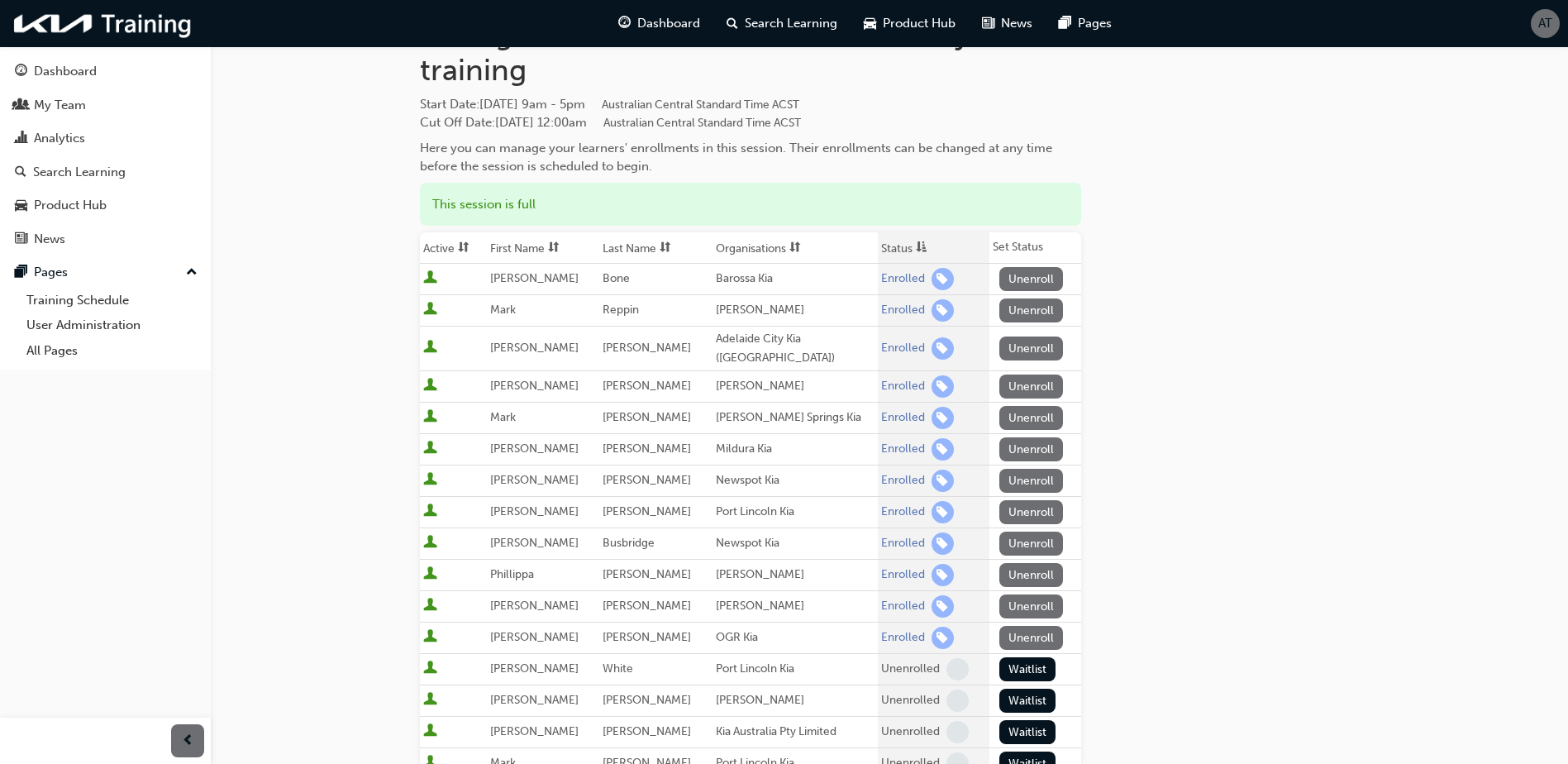
scroll to position [0, 0]
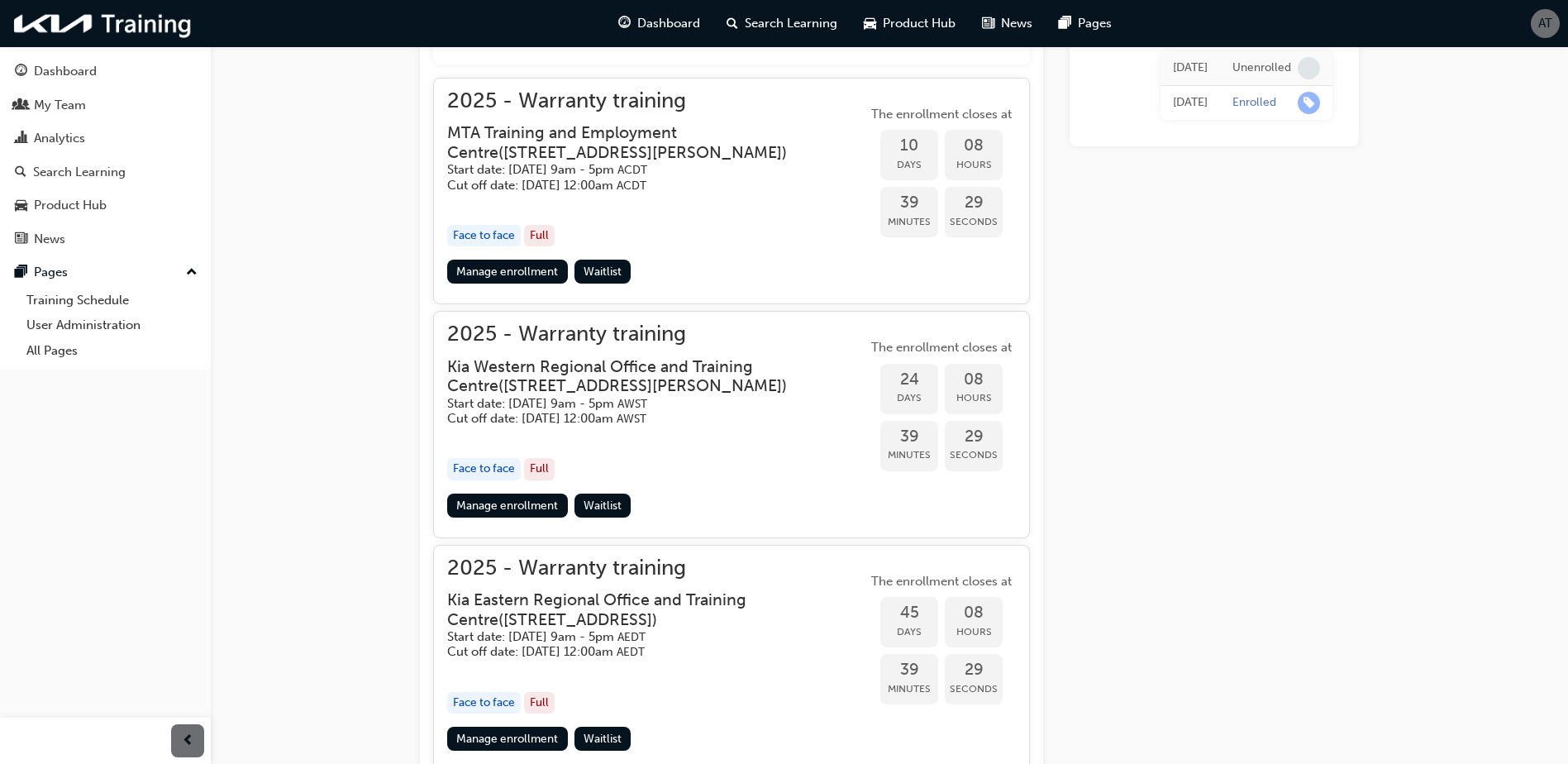
scroll to position [877, 0]
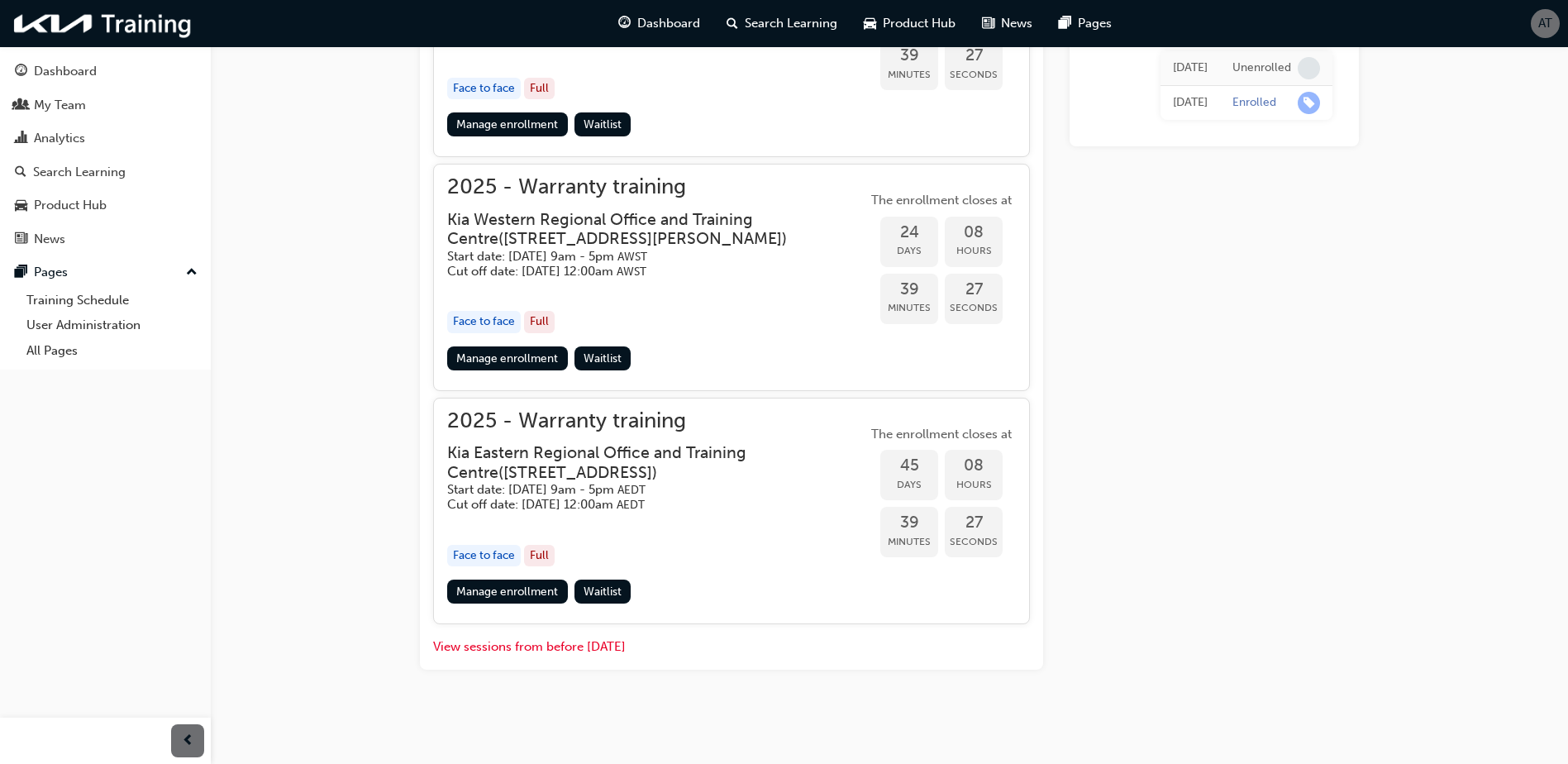
click at [559, 481] on h3 "Kia Eastern Regional Office and Training Centre ( [STREET_ADDRESS] )" at bounding box center [644, 461] width 393 height 39
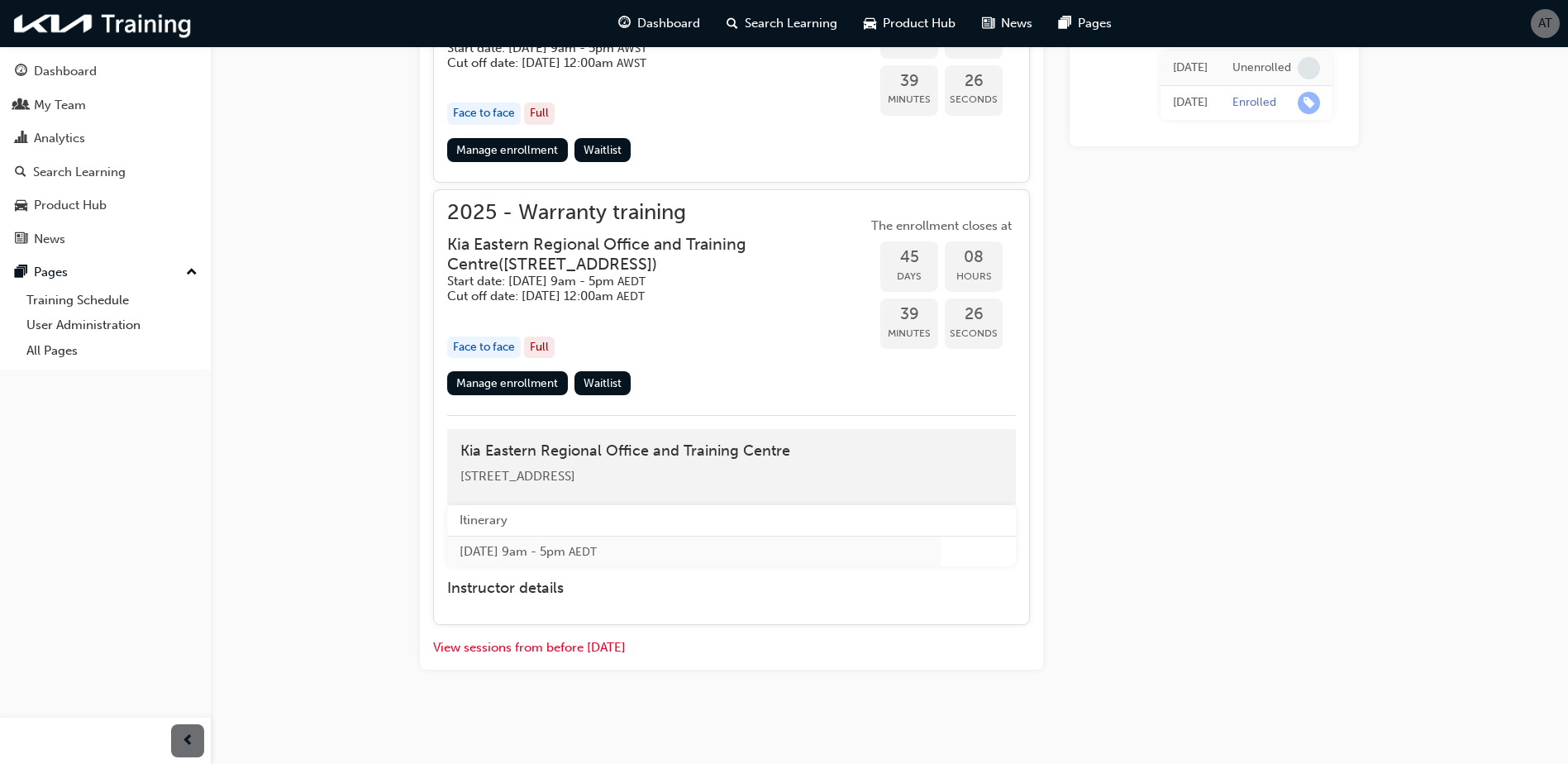
scroll to position [1085, 0]
click at [514, 389] on link "Manage enrollment" at bounding box center [508, 382] width 121 height 24
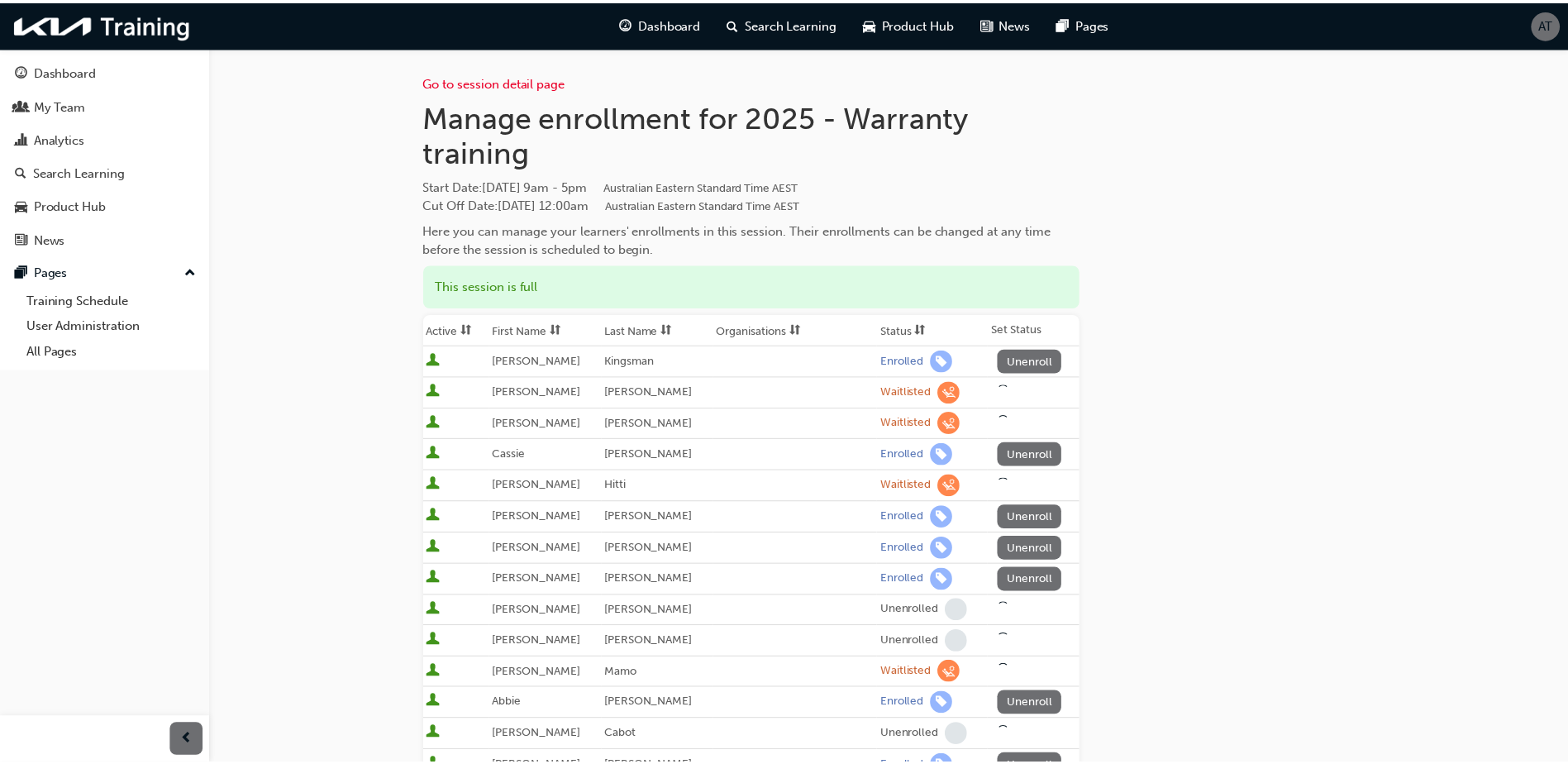
scroll to position [82, 0]
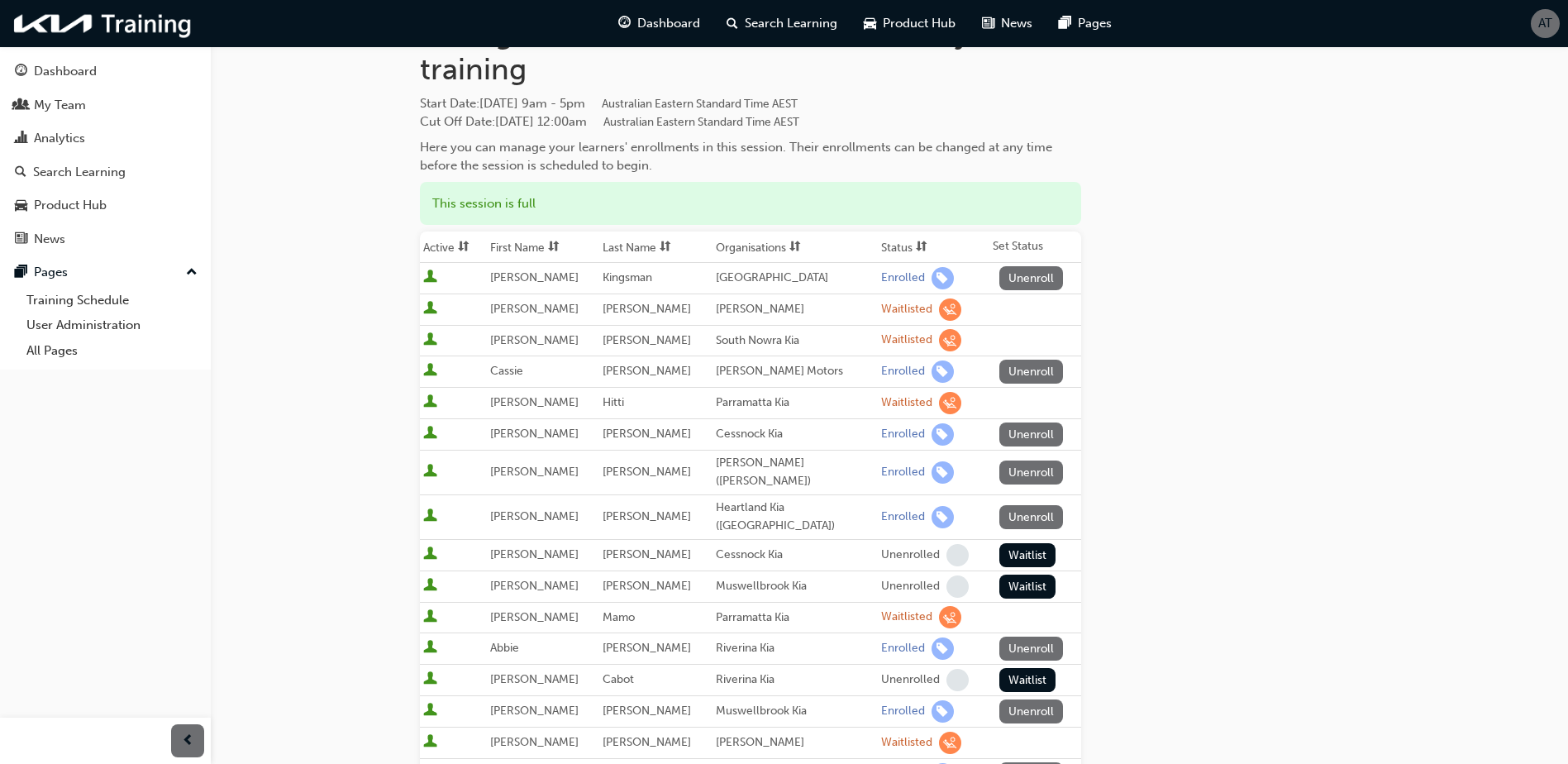
click at [878, 252] on th "Status" at bounding box center [933, 247] width 112 height 31
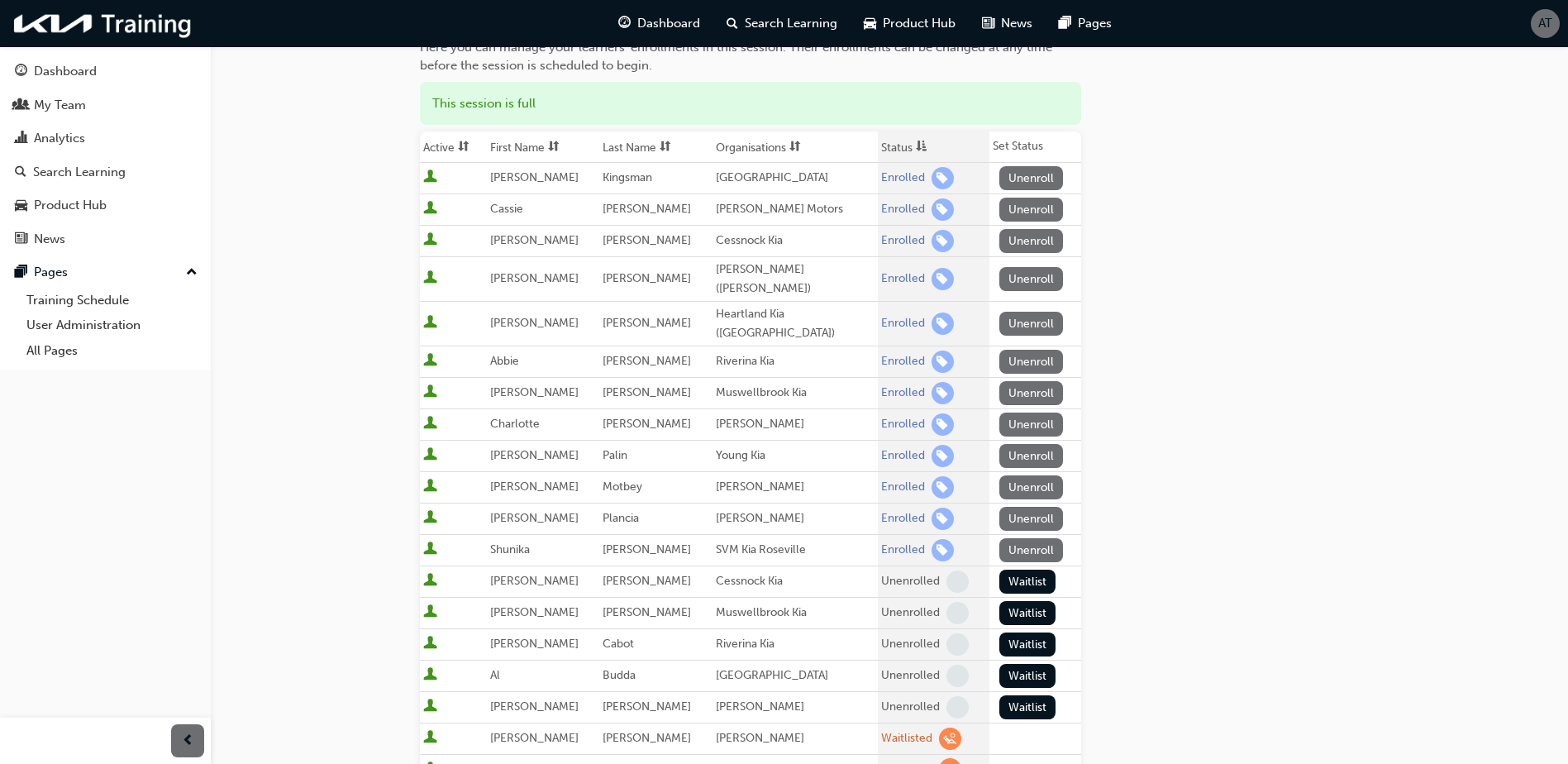
scroll to position [181, 0]
